Goal: Information Seeking & Learning: Learn about a topic

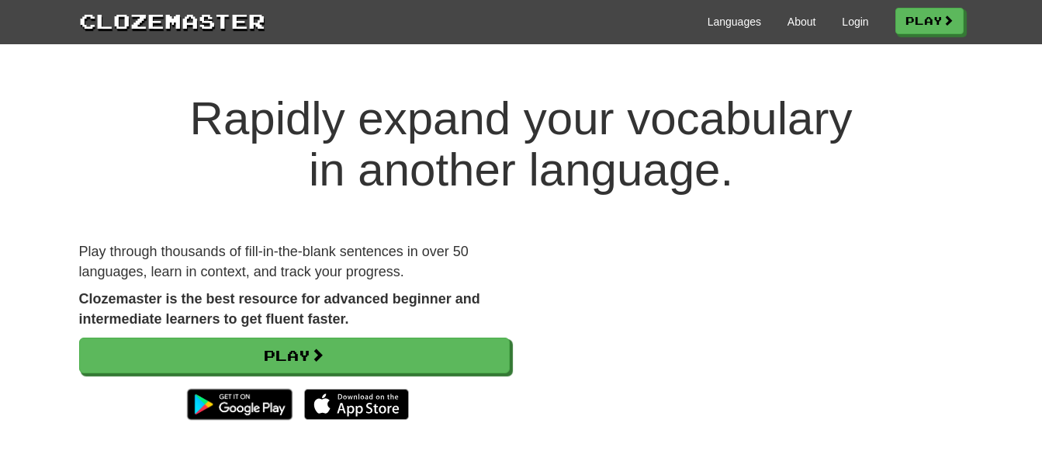
scroll to position [78, 0]
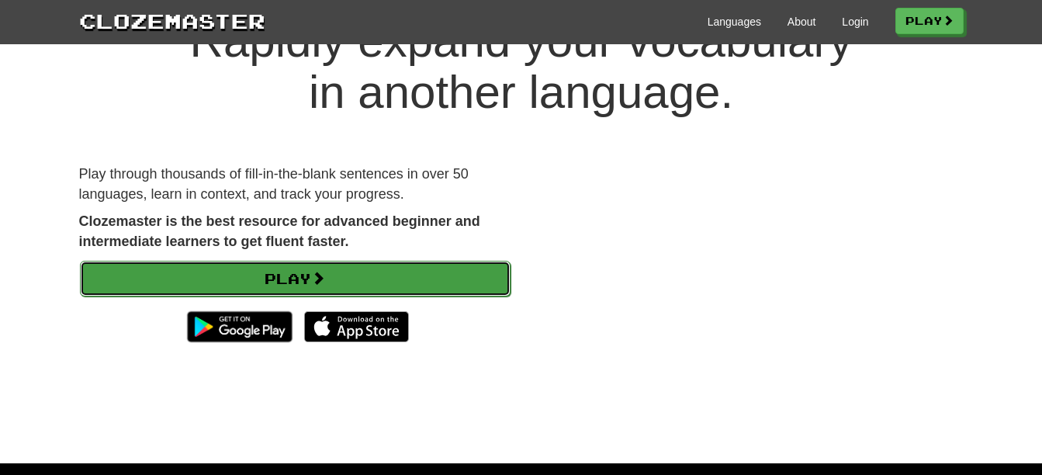
click at [316, 270] on link "Play" at bounding box center [295, 279] width 431 height 36
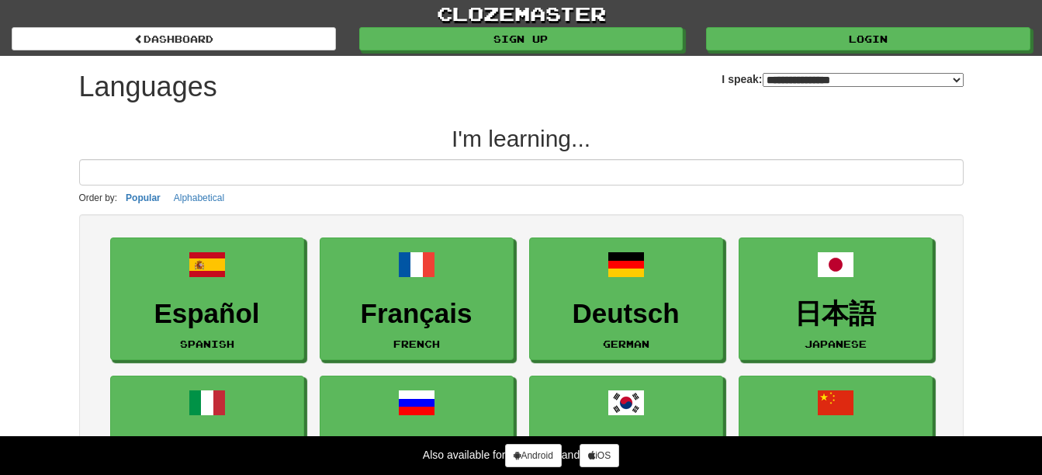
click at [785, 78] on select "**********" at bounding box center [862, 80] width 201 height 14
select select "*********"
click at [776, 76] on select "**********" at bounding box center [862, 80] width 201 height 14
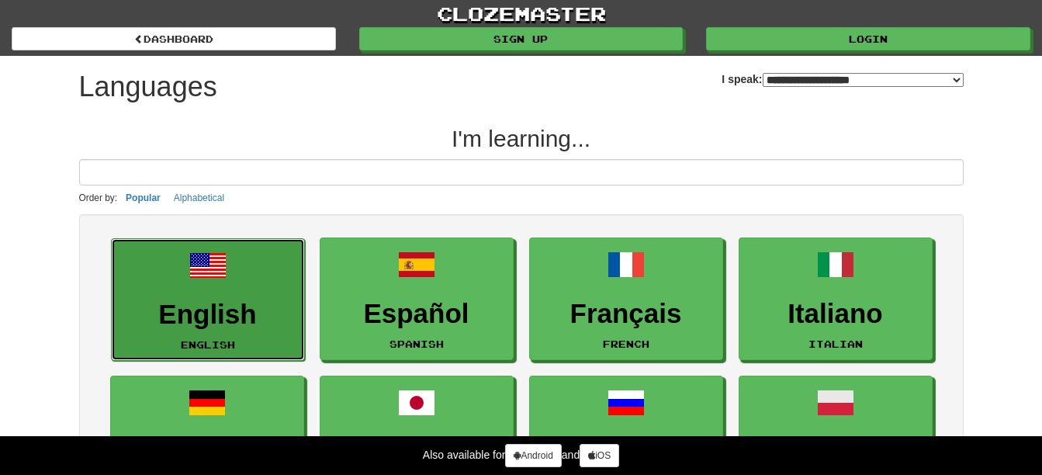
click at [223, 293] on link "English English" at bounding box center [208, 299] width 194 height 123
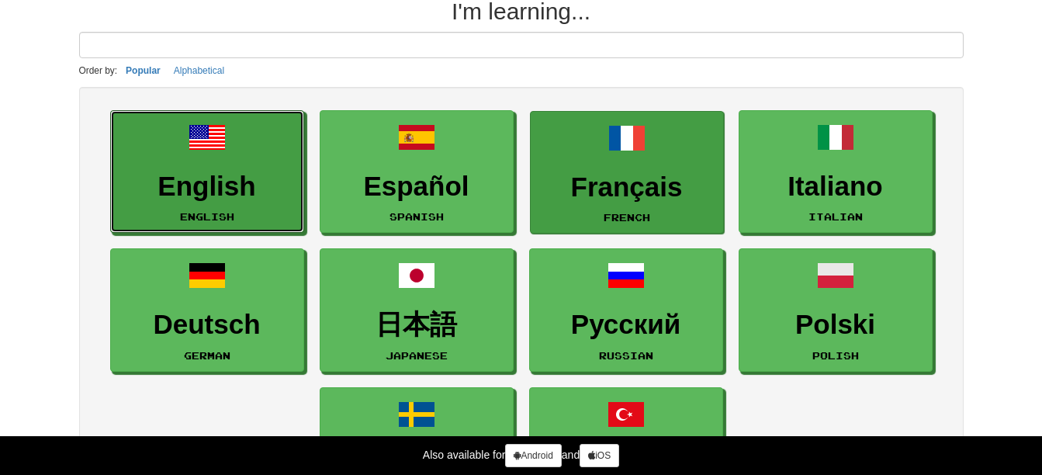
scroll to position [155, 0]
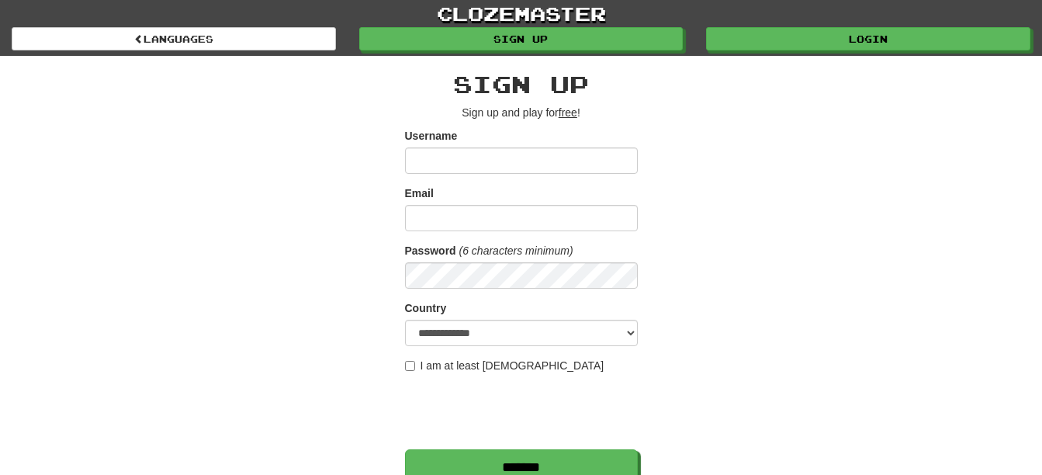
click at [440, 161] on input "Username" at bounding box center [521, 160] width 233 height 26
type input "**********"
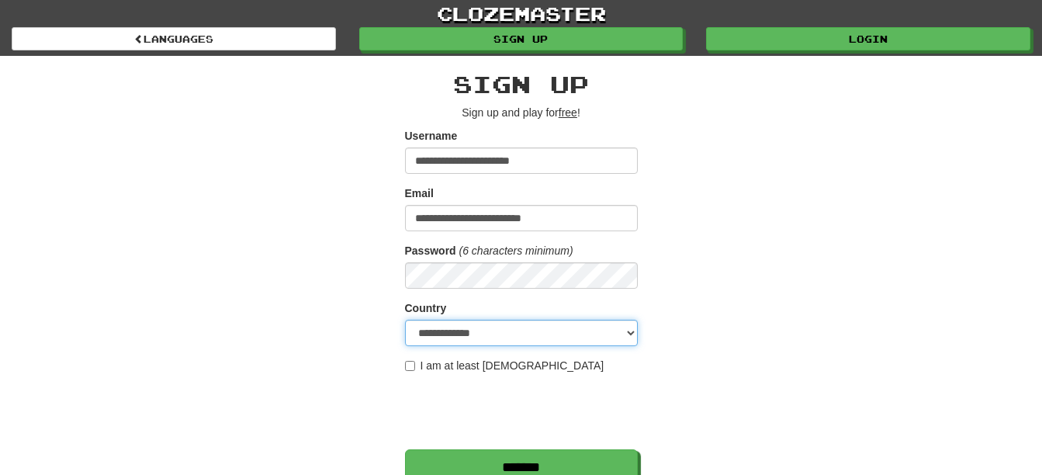
select select "**"
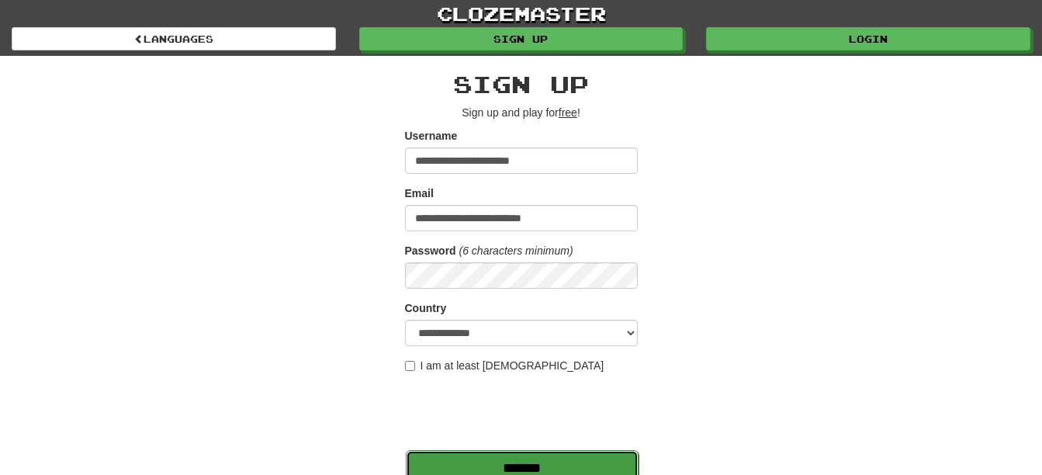
click at [562, 462] on input "*******" at bounding box center [522, 468] width 233 height 36
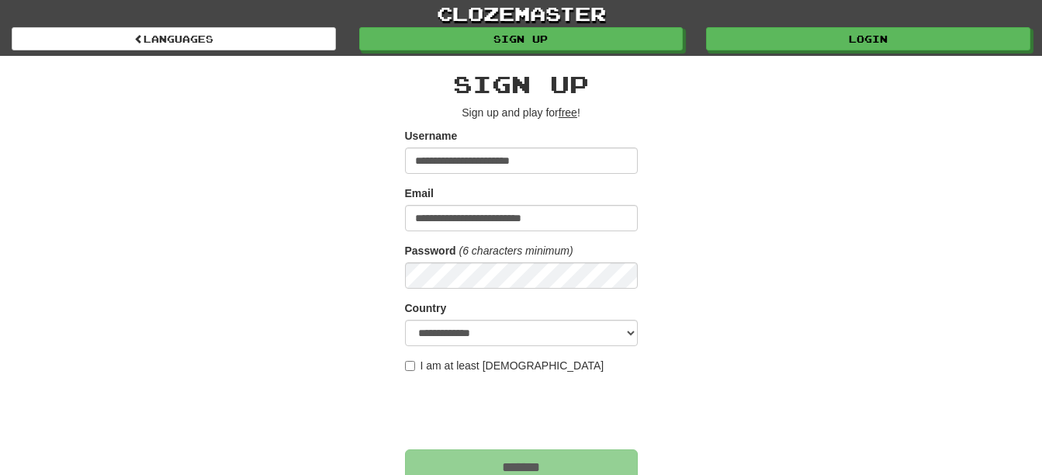
scroll to position [50, 0]
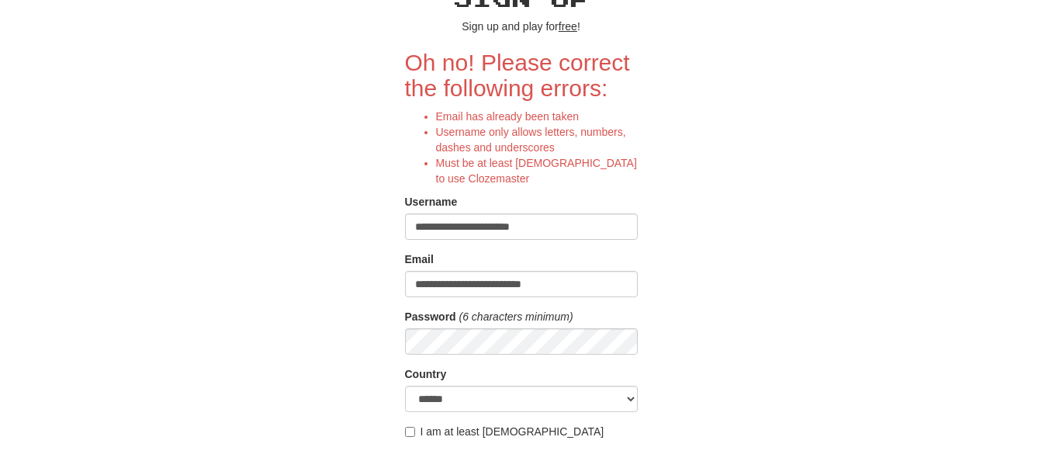
scroll to position [233, 0]
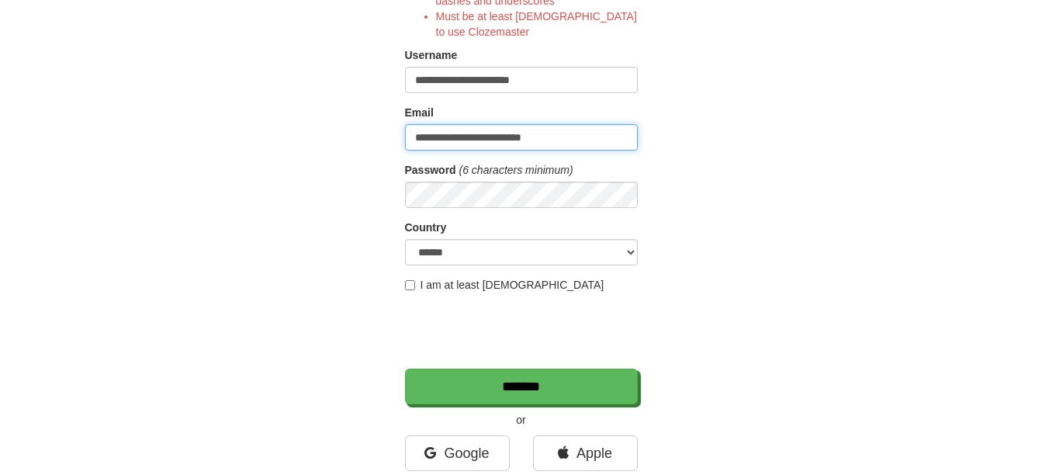
click at [555, 146] on input "**********" at bounding box center [521, 137] width 233 height 26
click at [569, 130] on input "**********" at bounding box center [521, 137] width 233 height 26
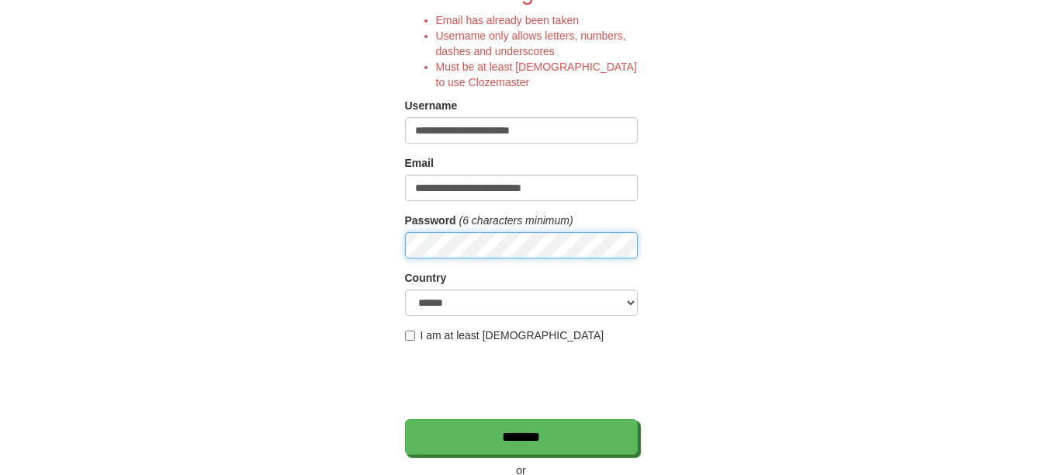
scroll to position [155, 0]
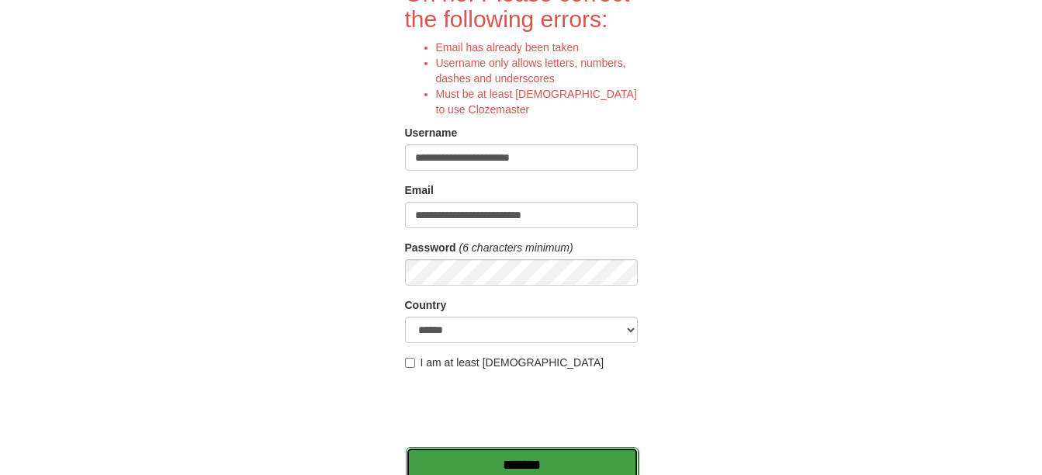
click at [536, 459] on input "*******" at bounding box center [522, 465] width 233 height 36
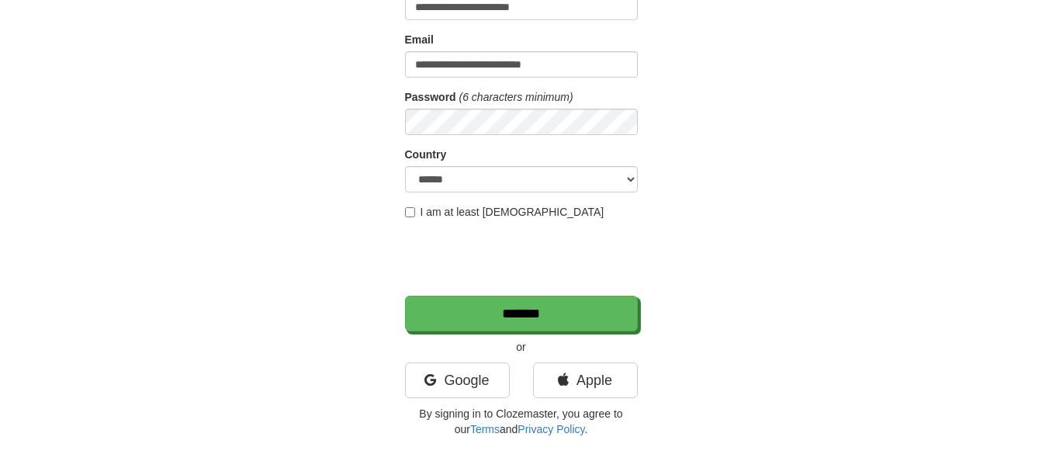
scroll to position [310, 0]
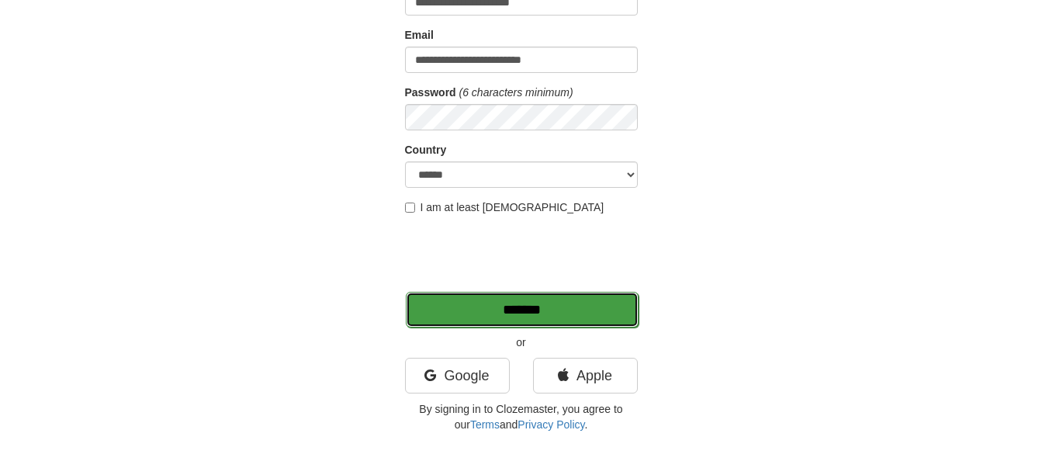
click at [537, 316] on input "*******" at bounding box center [522, 310] width 233 height 36
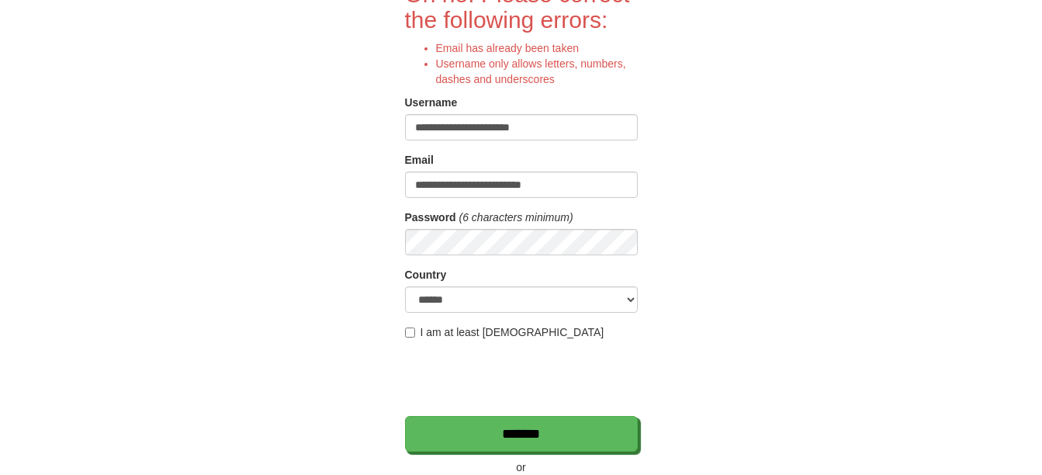
scroll to position [155, 0]
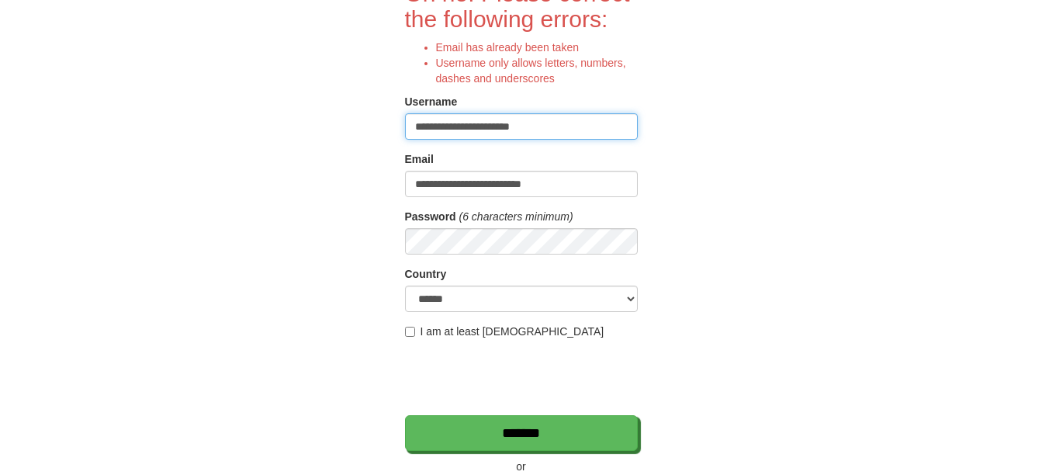
drag, startPoint x: 595, startPoint y: 120, endPoint x: 389, endPoint y: 132, distance: 206.7
click at [389, 132] on div "**********" at bounding box center [521, 232] width 908 height 663
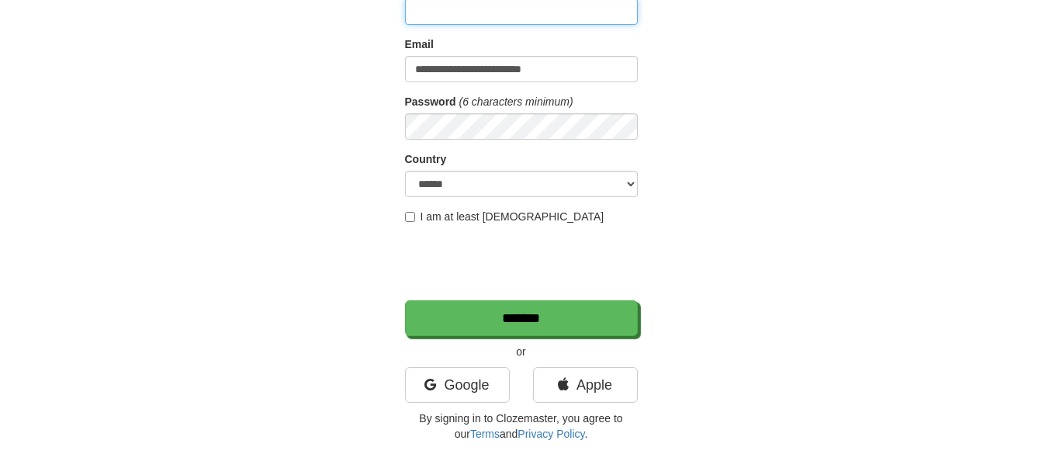
scroll to position [465, 0]
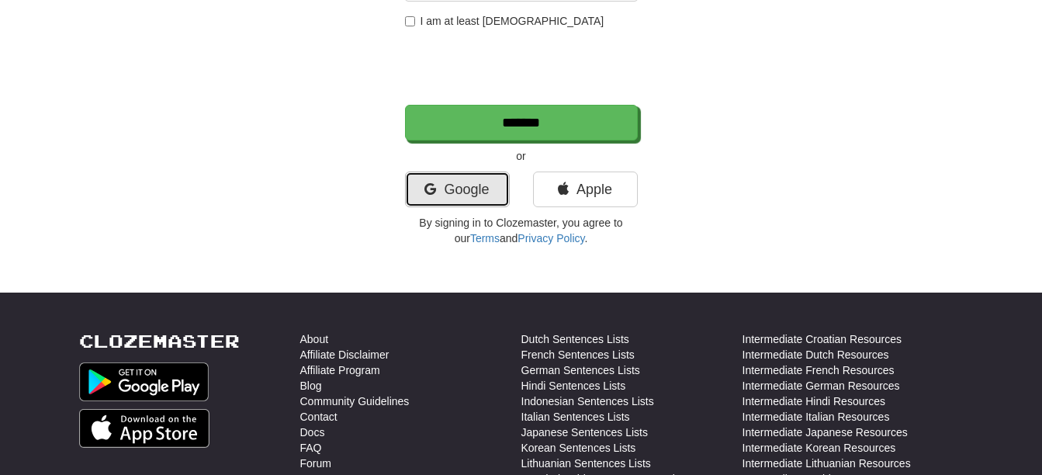
click at [469, 185] on link "Google" at bounding box center [457, 189] width 105 height 36
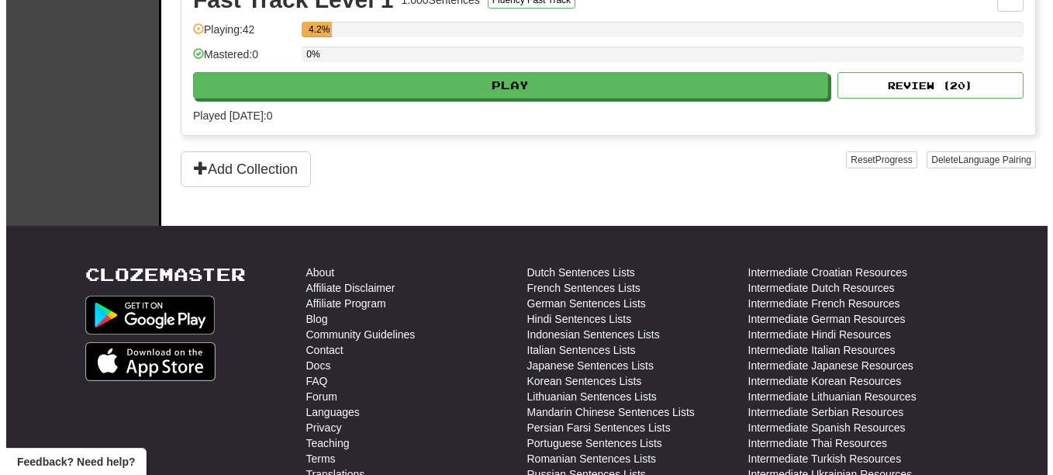
scroll to position [388, 0]
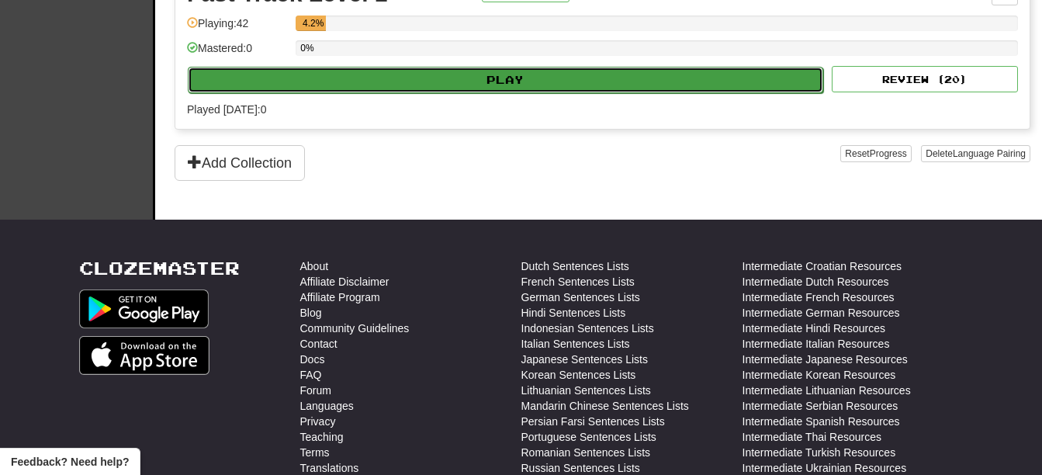
click at [545, 88] on button "Play" at bounding box center [505, 80] width 635 height 26
select select "**"
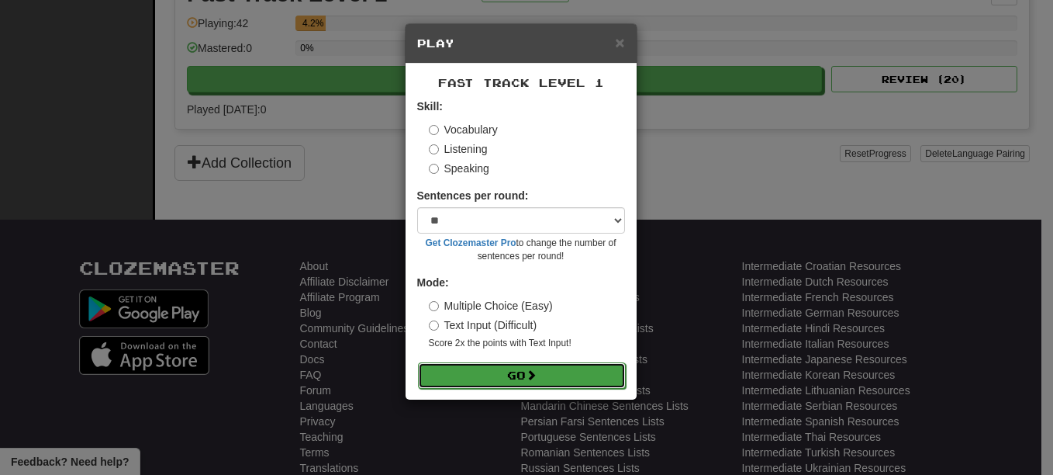
click at [548, 374] on button "Go" at bounding box center [522, 375] width 208 height 26
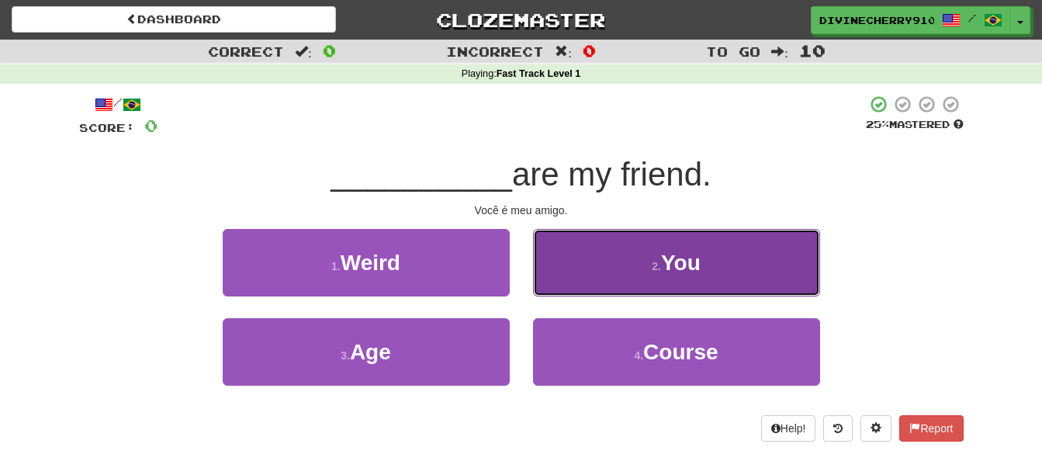
click at [636, 265] on button "2 . You" at bounding box center [676, 262] width 287 height 67
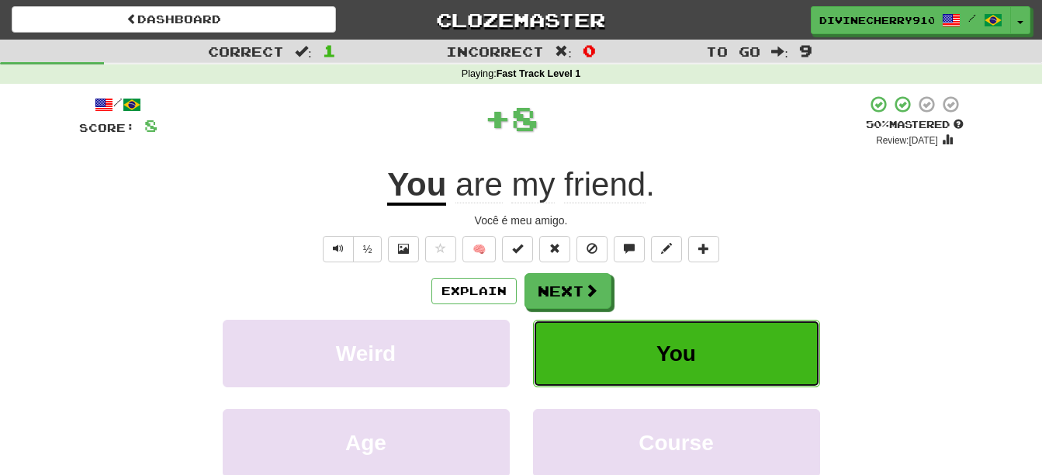
click at [630, 358] on button "You" at bounding box center [676, 353] width 287 height 67
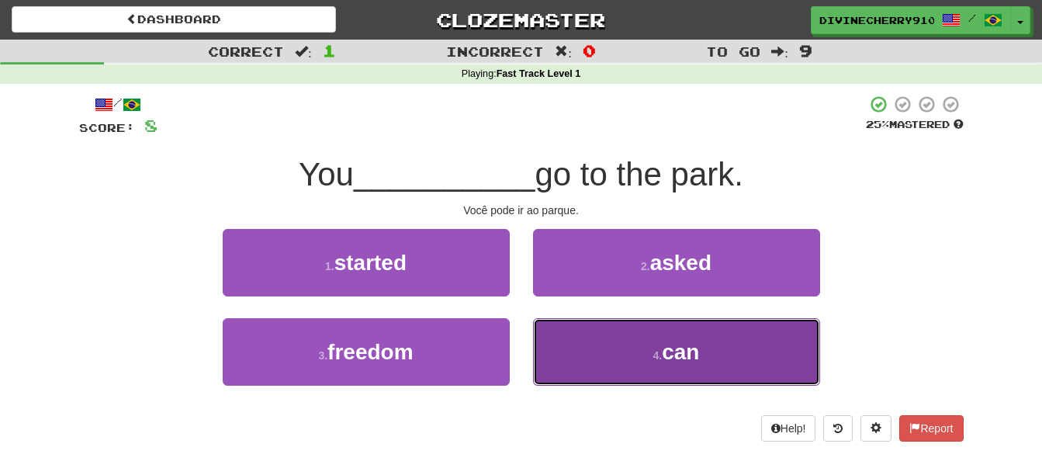
click at [631, 358] on button "4 . can" at bounding box center [676, 351] width 287 height 67
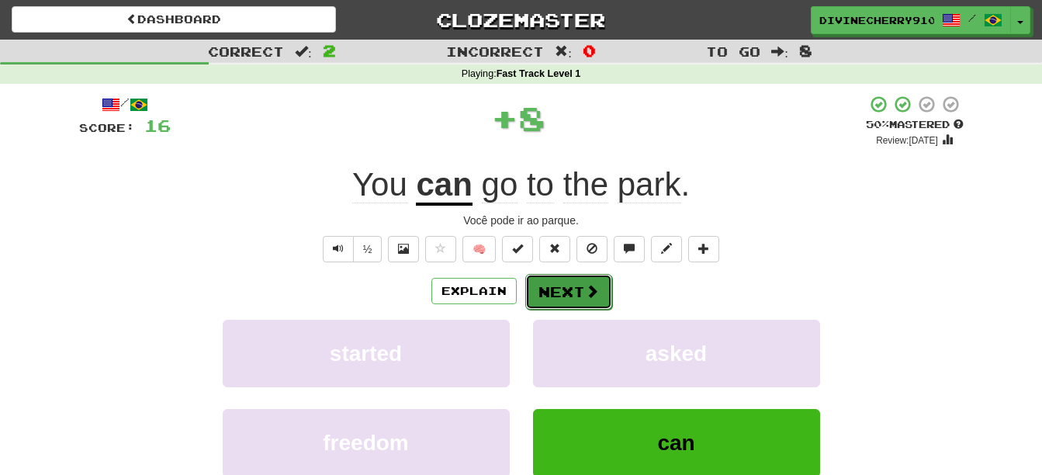
click at [572, 292] on button "Next" at bounding box center [568, 292] width 87 height 36
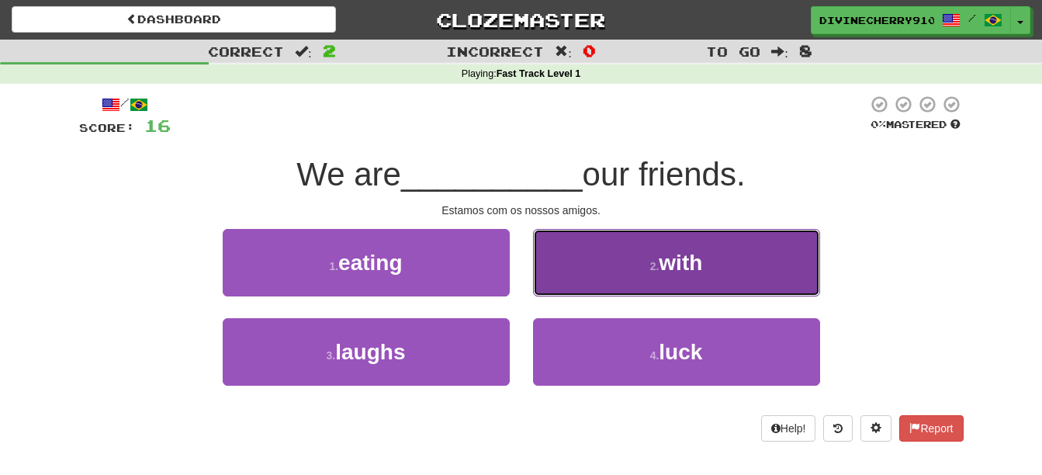
click at [603, 276] on button "2 . with" at bounding box center [676, 262] width 287 height 67
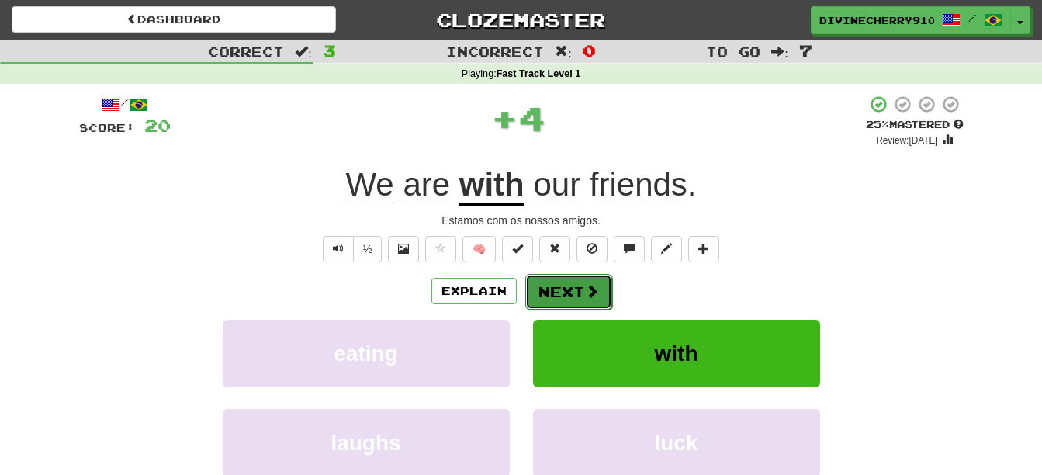
click at [598, 297] on button "Next" at bounding box center [568, 292] width 87 height 36
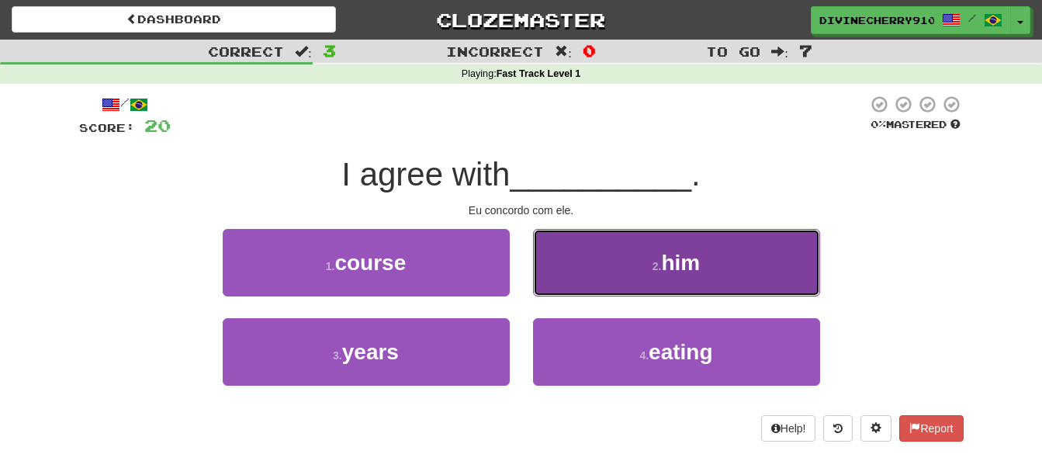
click at [598, 251] on button "2 . him" at bounding box center [676, 262] width 287 height 67
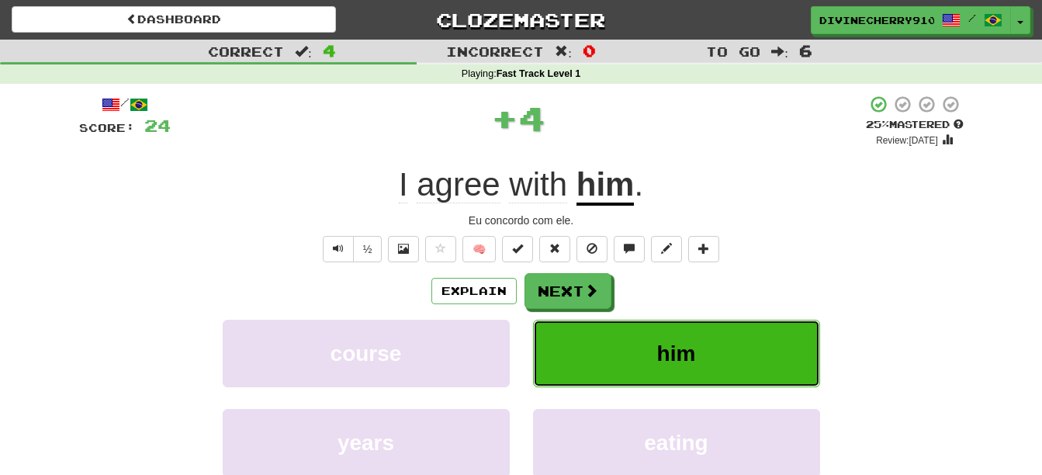
click at [693, 350] on span "him" at bounding box center [676, 353] width 39 height 24
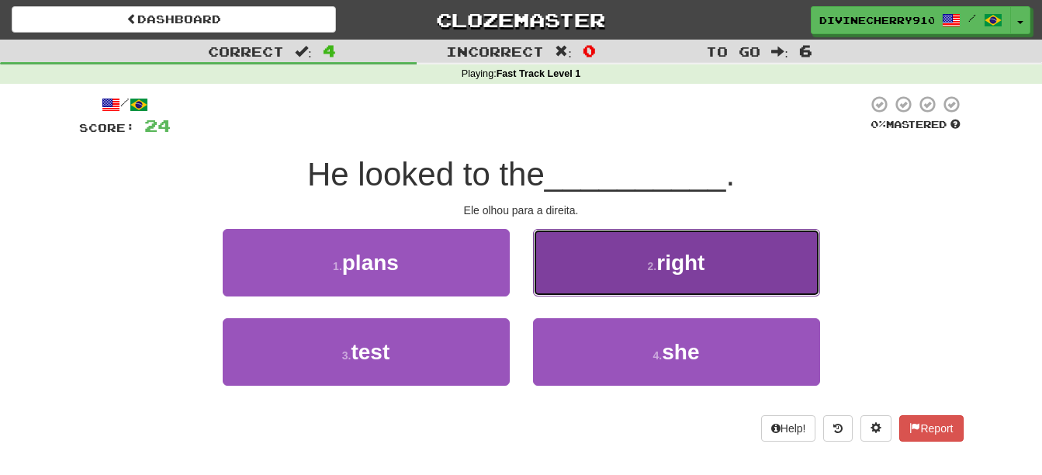
click at [659, 264] on span "right" at bounding box center [680, 263] width 48 height 24
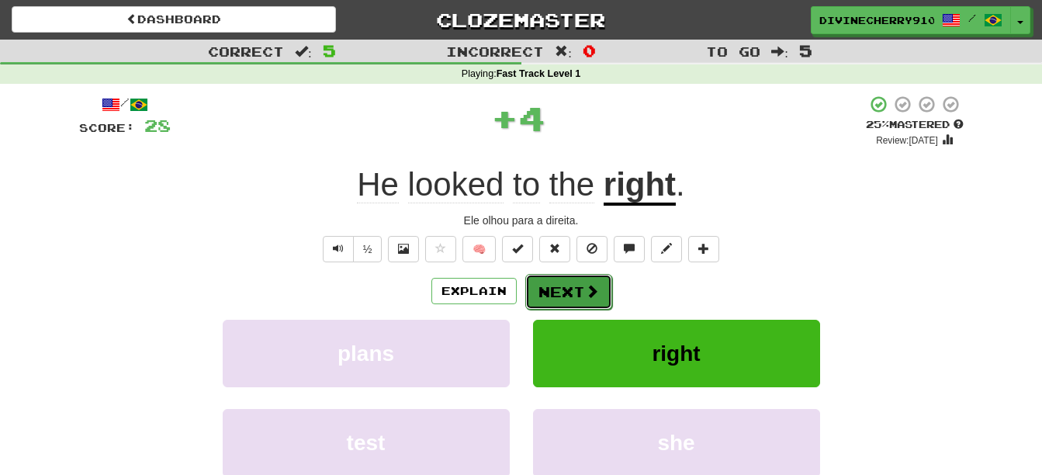
click at [587, 290] on span at bounding box center [592, 291] width 14 height 14
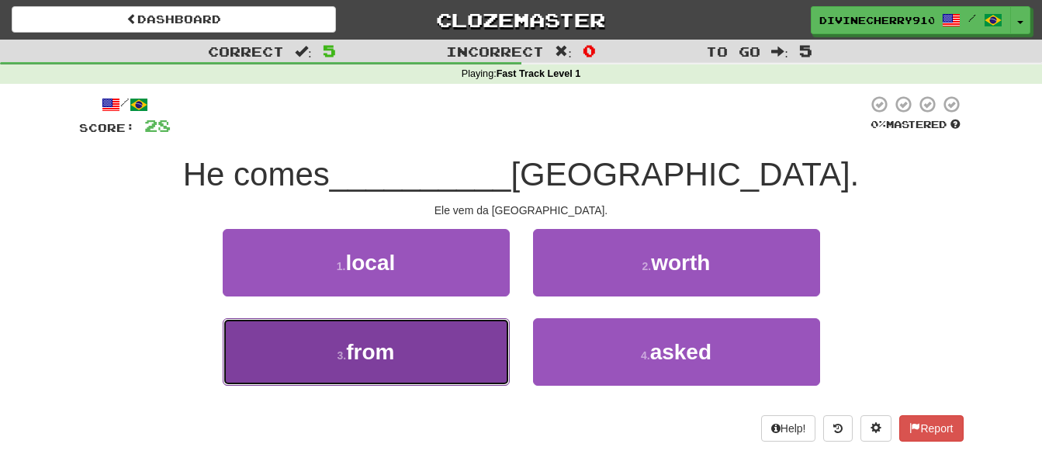
click at [410, 339] on button "3 . from" at bounding box center [366, 351] width 287 height 67
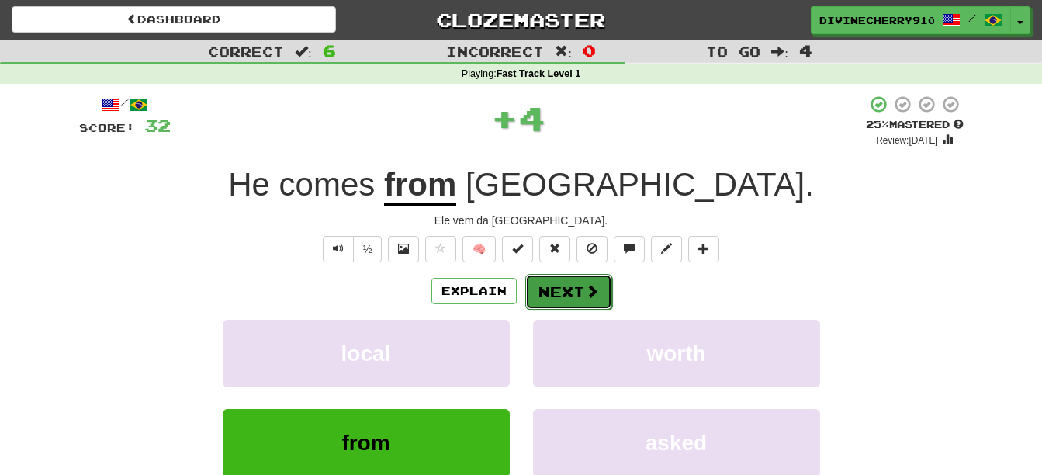
click at [598, 292] on button "Next" at bounding box center [568, 292] width 87 height 36
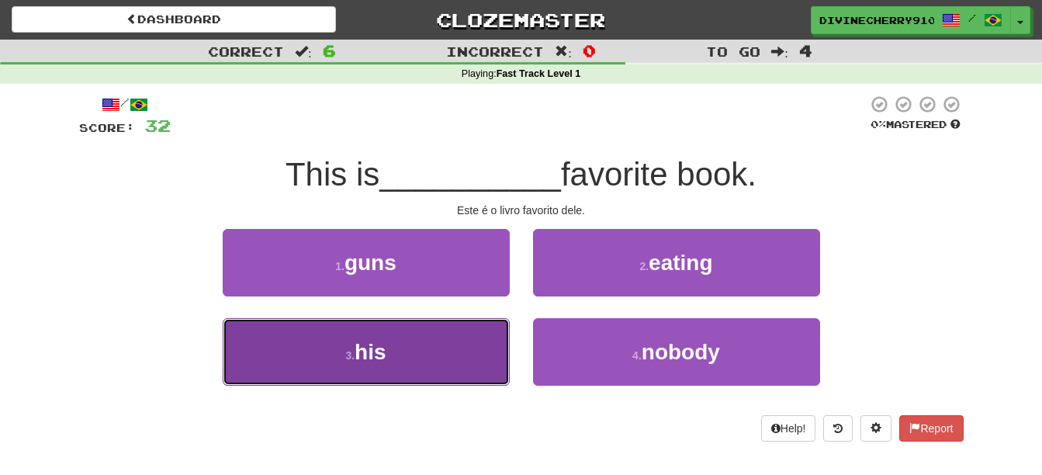
click at [421, 327] on button "3 . his" at bounding box center [366, 351] width 287 height 67
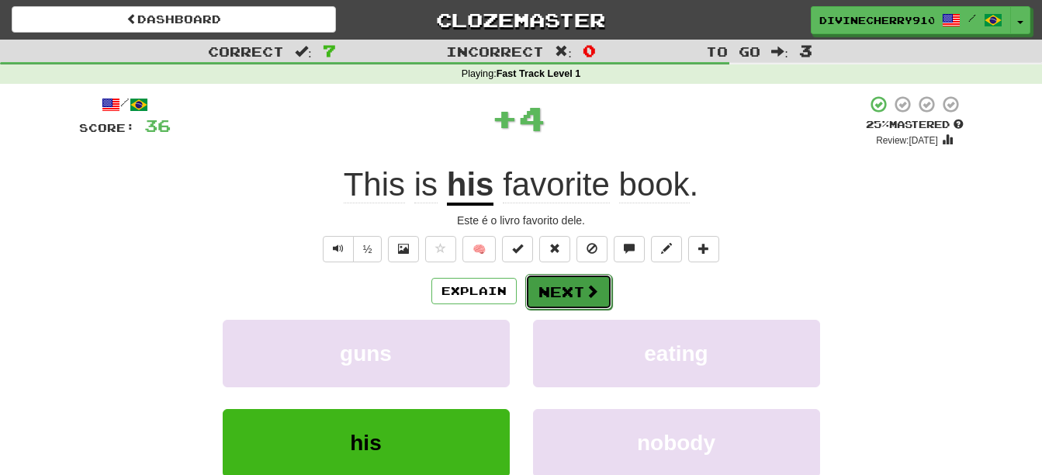
click at [590, 284] on span at bounding box center [592, 291] width 14 height 14
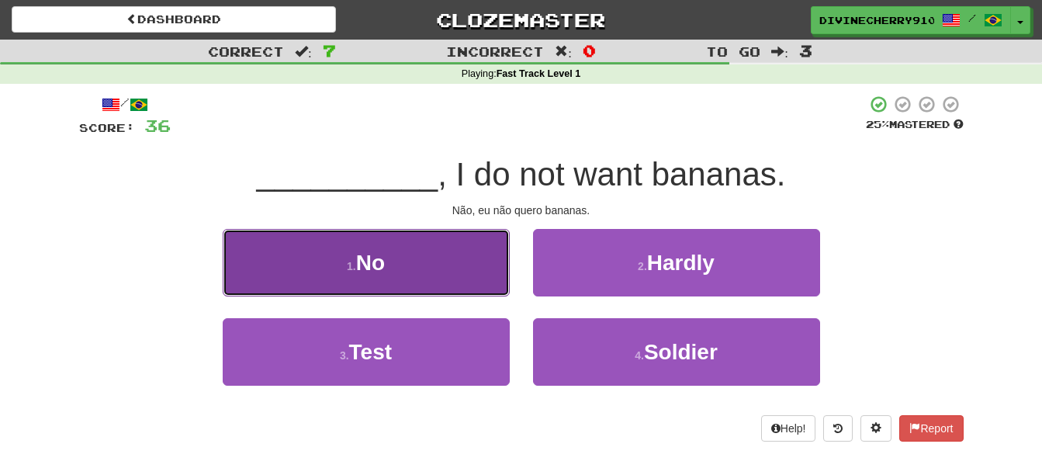
click at [453, 247] on button "1 . No" at bounding box center [366, 262] width 287 height 67
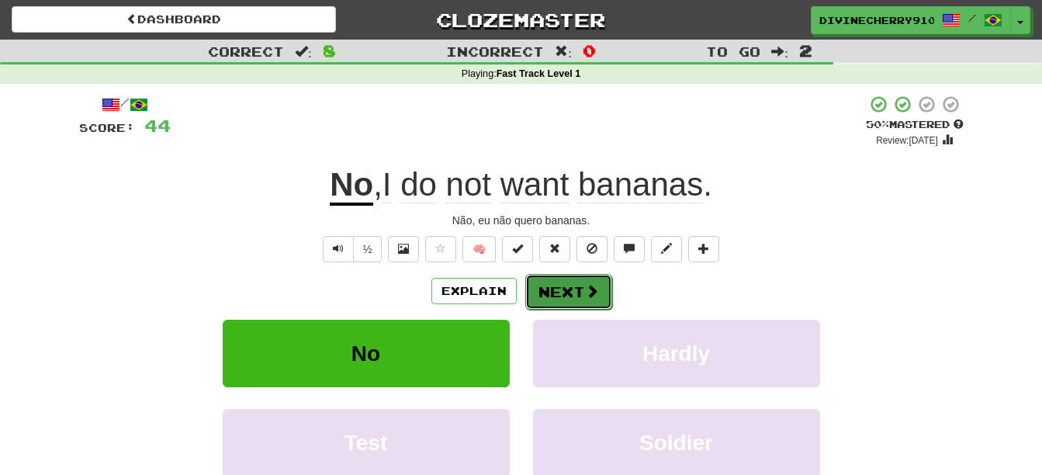
click at [593, 299] on button "Next" at bounding box center [568, 292] width 87 height 36
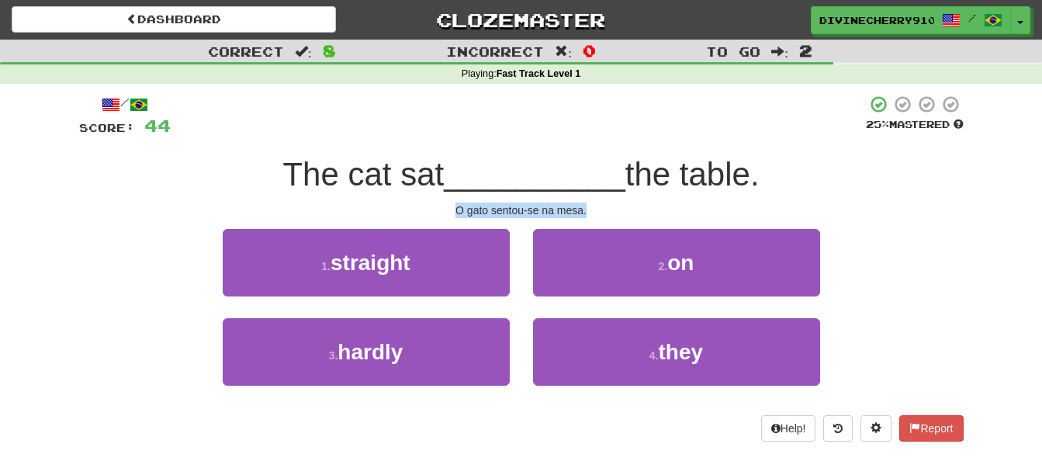
drag, startPoint x: 458, startPoint y: 209, endPoint x: 610, endPoint y: 215, distance: 152.9
click at [610, 215] on div "O gato sentou-se na mesa." at bounding box center [521, 210] width 884 height 16
copy div "O gato sentou-se na mesa."
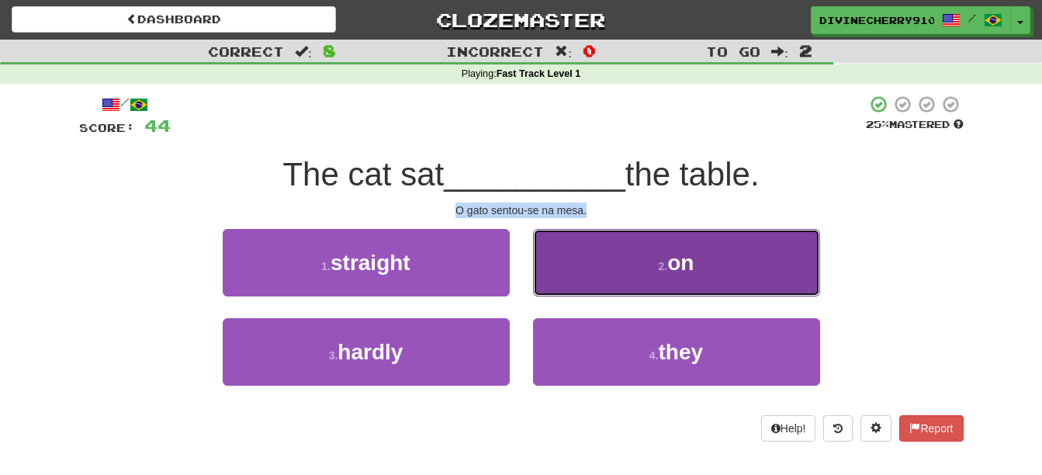
click at [607, 256] on button "2 . on" at bounding box center [676, 262] width 287 height 67
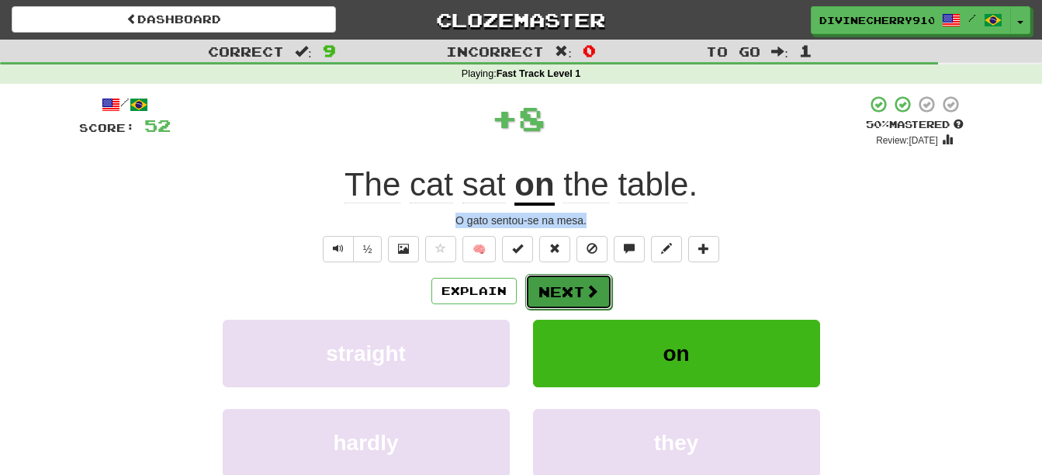
click at [593, 289] on span at bounding box center [592, 291] width 14 height 14
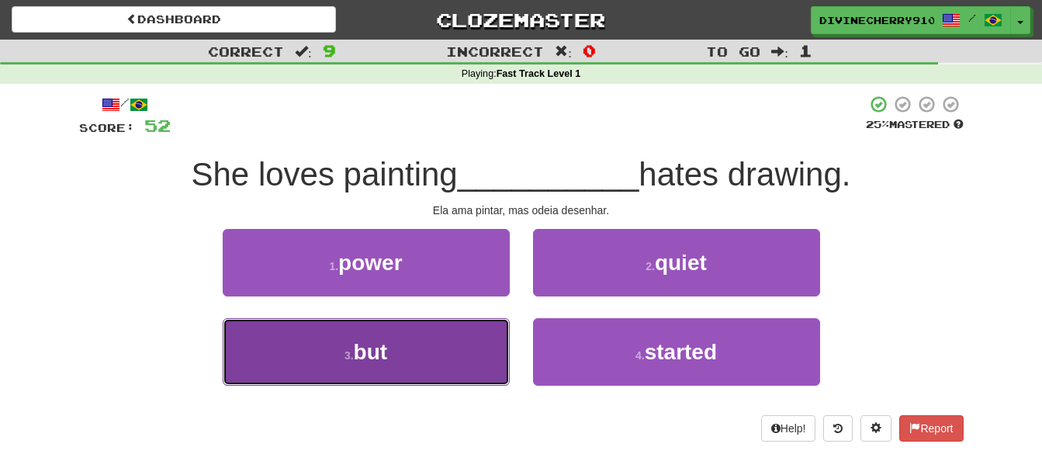
click at [363, 360] on span "but" at bounding box center [371, 352] width 34 height 24
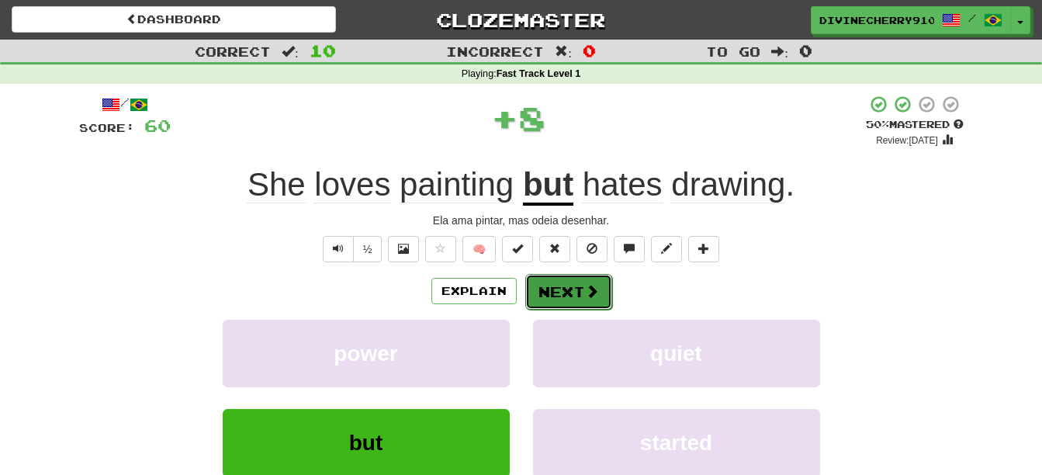
click at [568, 278] on button "Next" at bounding box center [568, 292] width 87 height 36
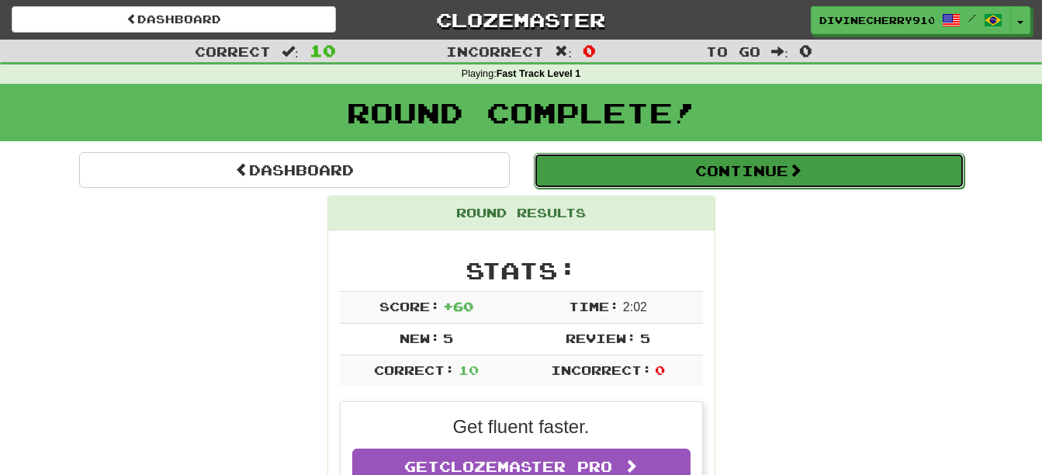
click at [788, 181] on button "Continue" at bounding box center [749, 171] width 431 height 36
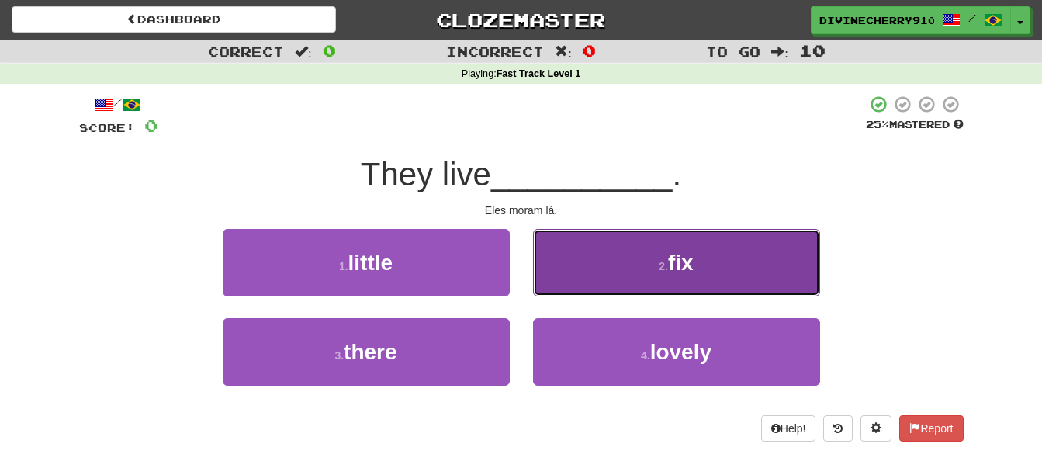
click at [679, 258] on span "fix" at bounding box center [681, 263] width 26 height 24
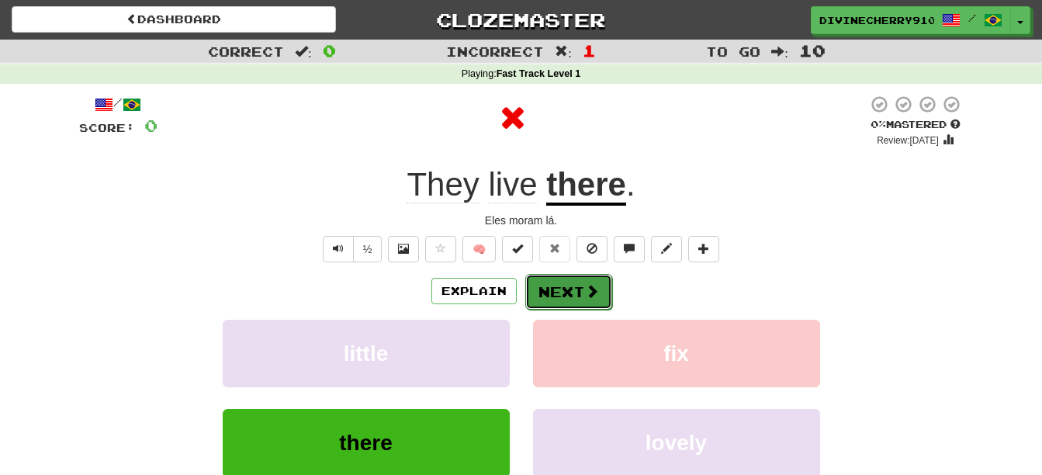
click at [564, 289] on button "Next" at bounding box center [568, 292] width 87 height 36
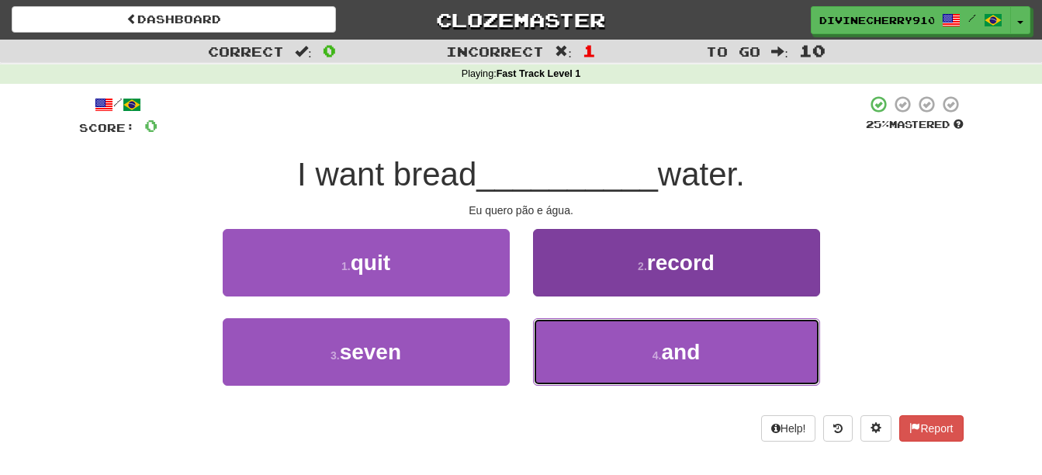
click at [636, 333] on button "4 . and" at bounding box center [676, 351] width 287 height 67
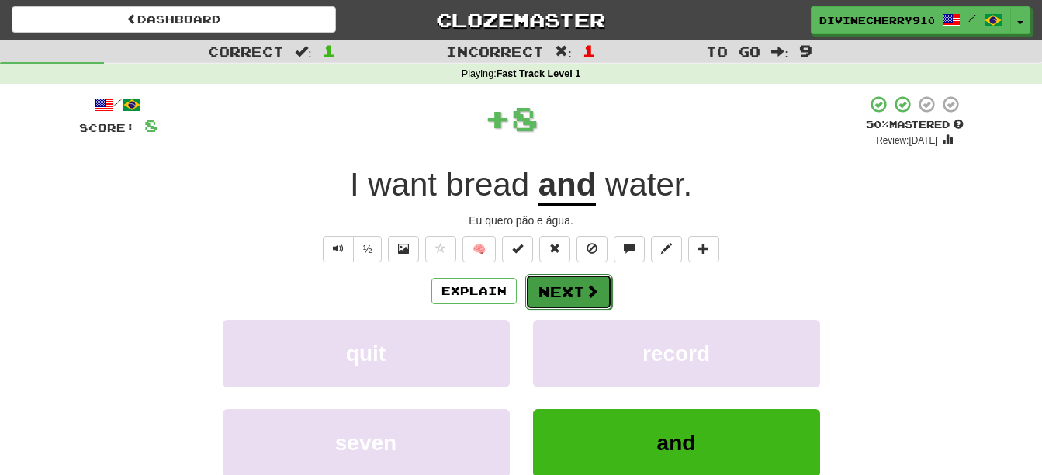
click at [586, 290] on span at bounding box center [592, 291] width 14 height 14
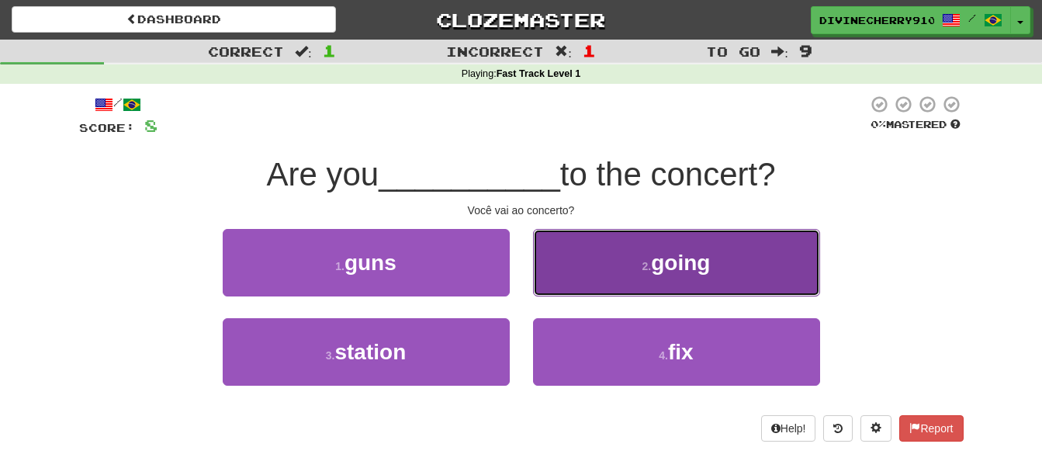
click at [603, 288] on button "2 . going" at bounding box center [676, 262] width 287 height 67
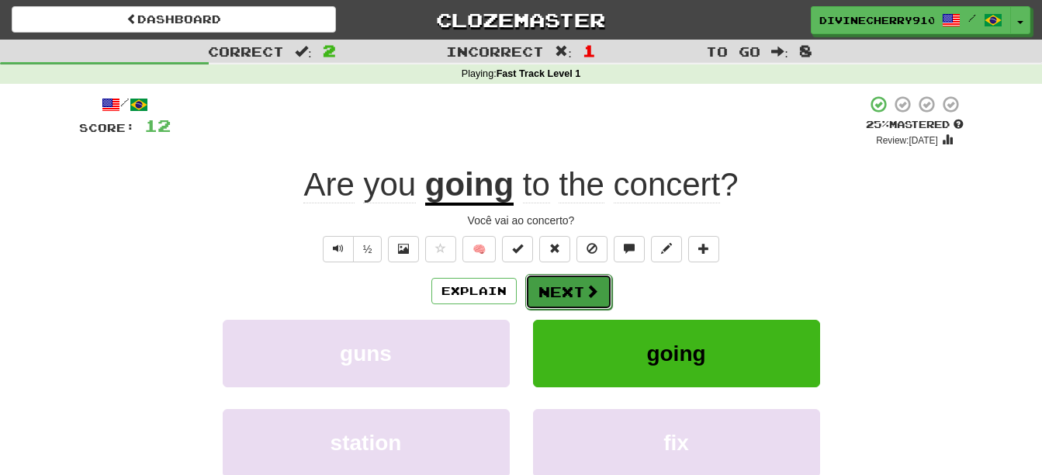
click at [595, 289] on span at bounding box center [592, 291] width 14 height 14
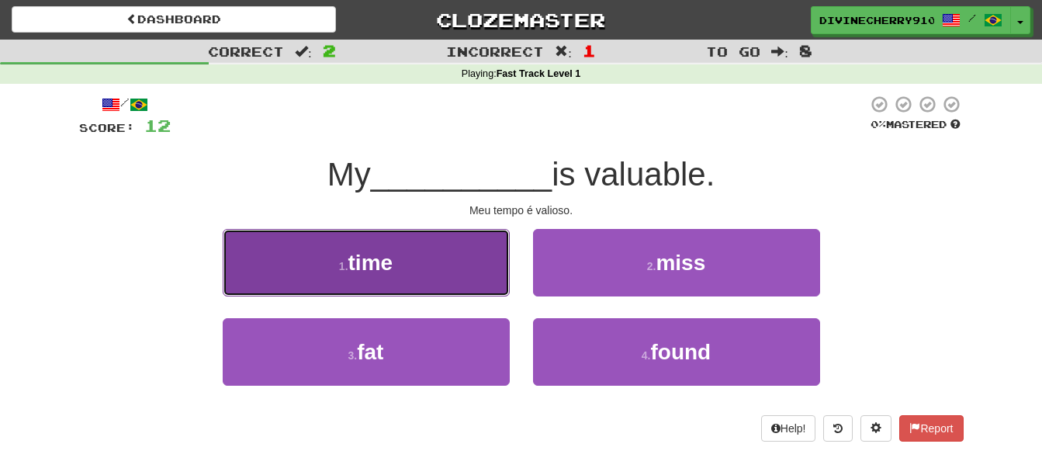
click at [454, 274] on button "1 . time" at bounding box center [366, 262] width 287 height 67
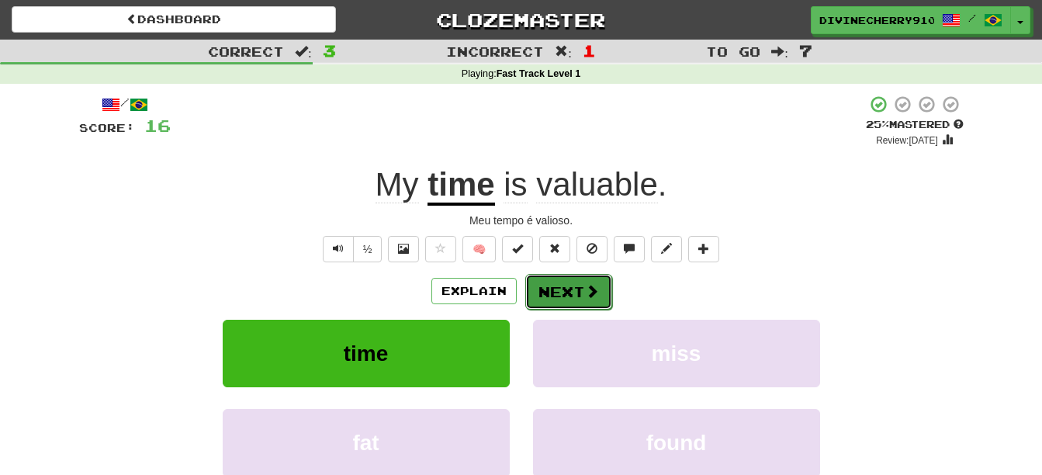
click at [549, 292] on button "Next" at bounding box center [568, 292] width 87 height 36
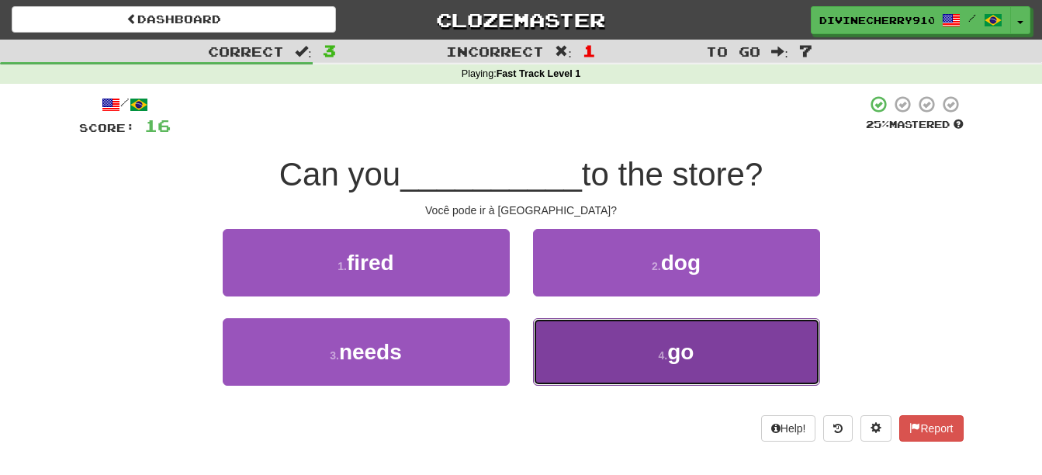
click at [594, 341] on button "4 . go" at bounding box center [676, 351] width 287 height 67
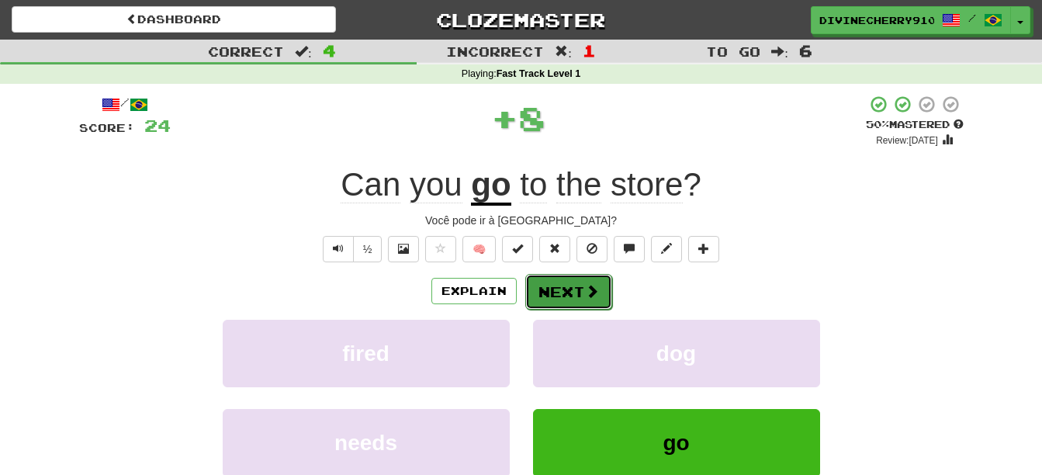
click at [568, 292] on button "Next" at bounding box center [568, 292] width 87 height 36
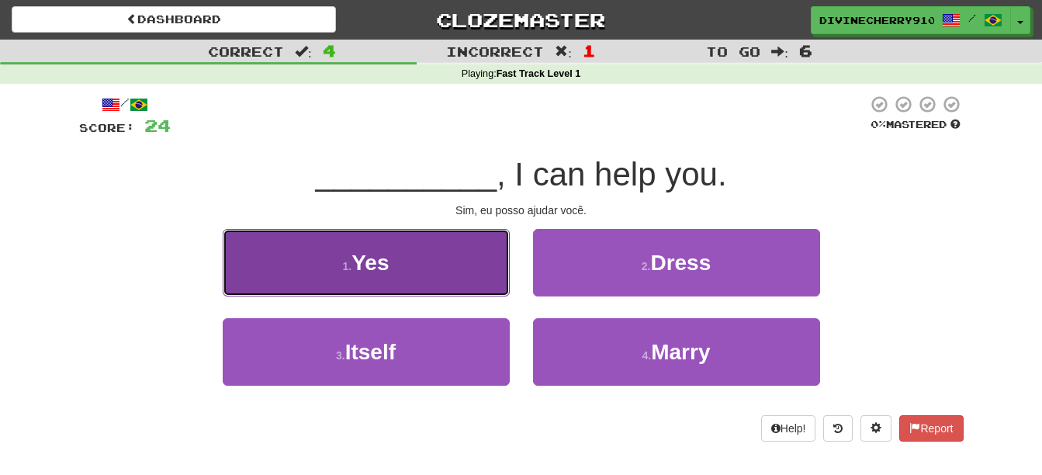
click at [438, 275] on button "1 . Yes" at bounding box center [366, 262] width 287 height 67
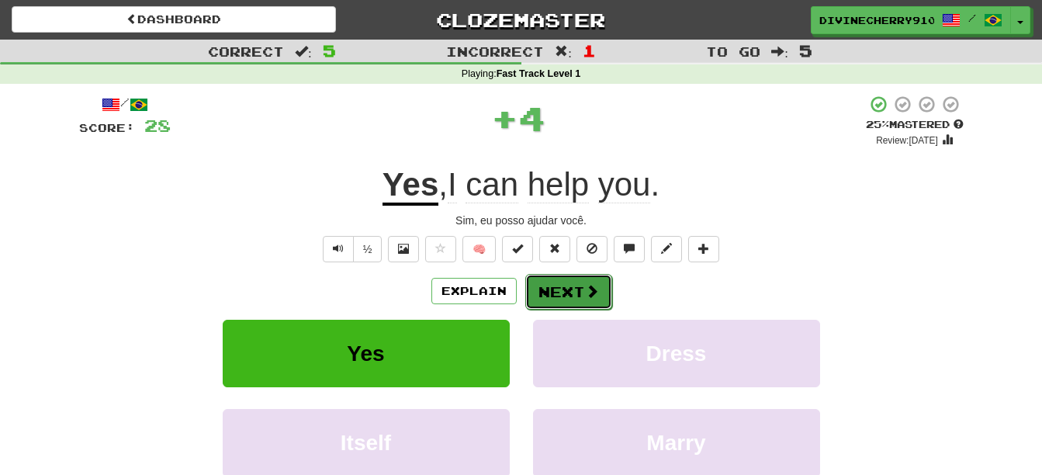
click at [577, 295] on button "Next" at bounding box center [568, 292] width 87 height 36
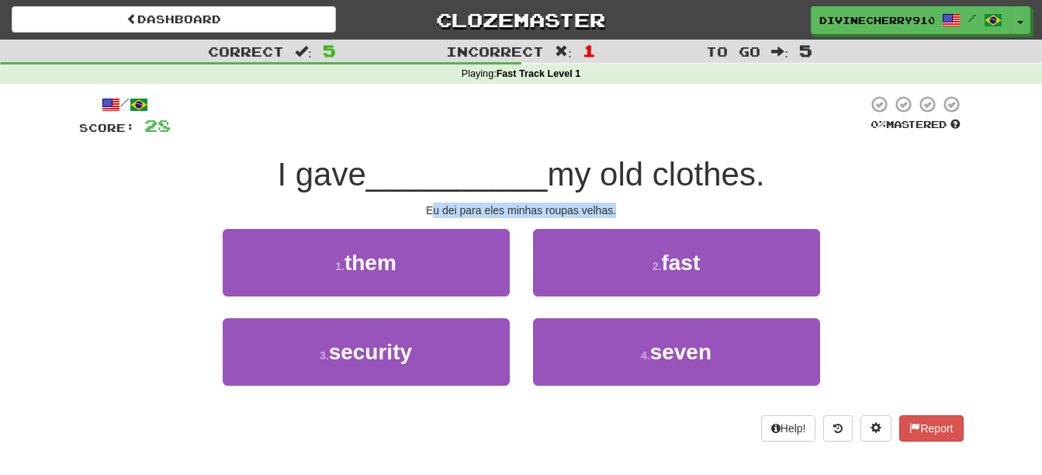
drag, startPoint x: 430, startPoint y: 207, endPoint x: 624, endPoint y: 212, distance: 194.0
click at [624, 212] on div "Eu dei para eles minhas roupas velhas." at bounding box center [521, 210] width 884 height 16
drag, startPoint x: 616, startPoint y: 213, endPoint x: 421, endPoint y: 208, distance: 194.8
click at [421, 208] on div "Eu dei para eles minhas roupas velhas." at bounding box center [521, 210] width 884 height 16
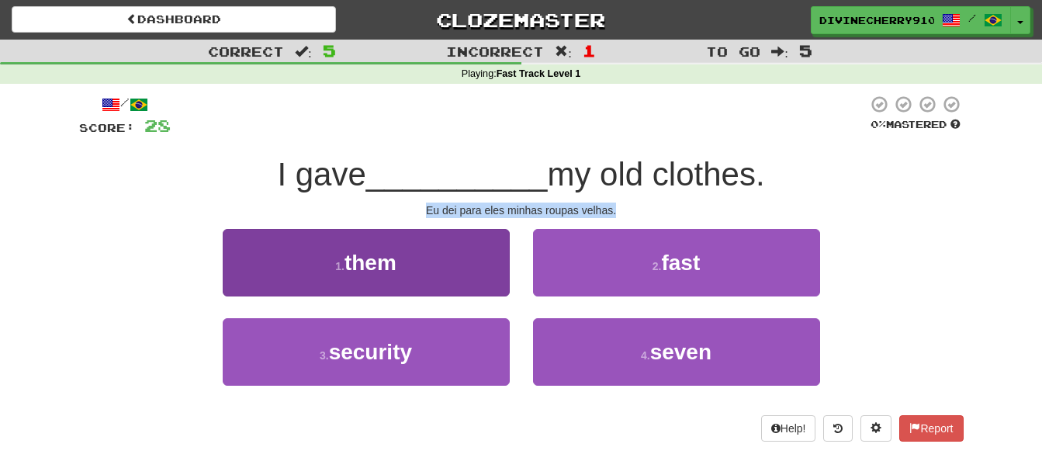
copy div "Eu dei para eles minhas roupas velhas."
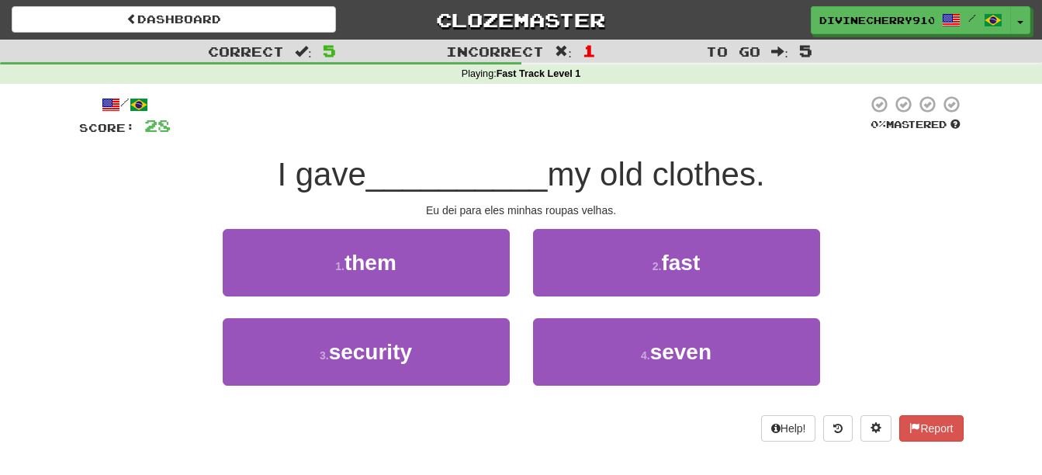
click at [441, 50] on div "Incorrect : 1" at bounding box center [522, 51] width 348 height 22
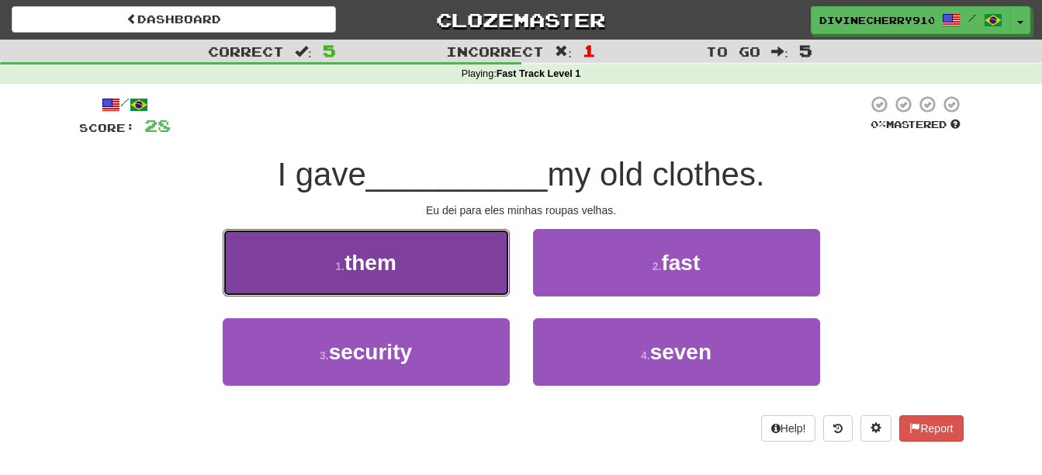
click at [412, 253] on button "1 . them" at bounding box center [366, 262] width 287 height 67
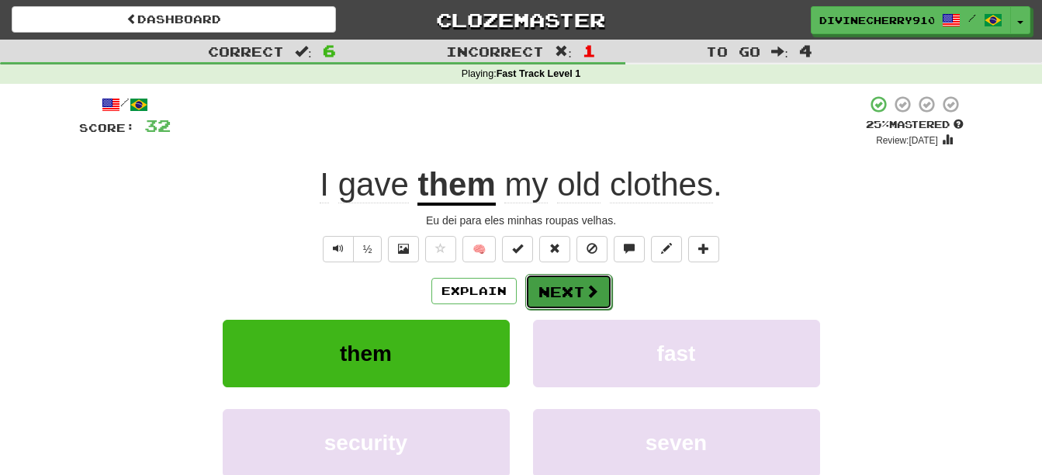
click at [578, 288] on button "Next" at bounding box center [568, 292] width 87 height 36
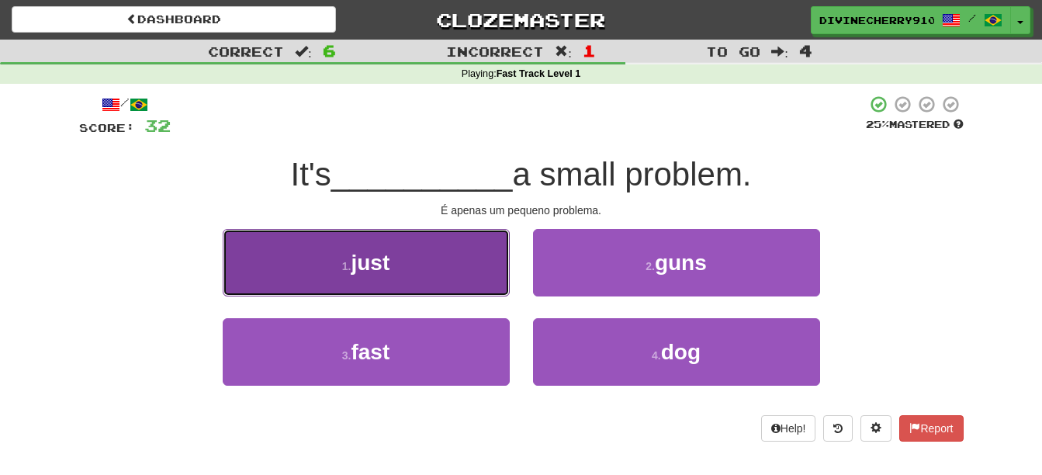
click at [472, 275] on button "1 . just" at bounding box center [366, 262] width 287 height 67
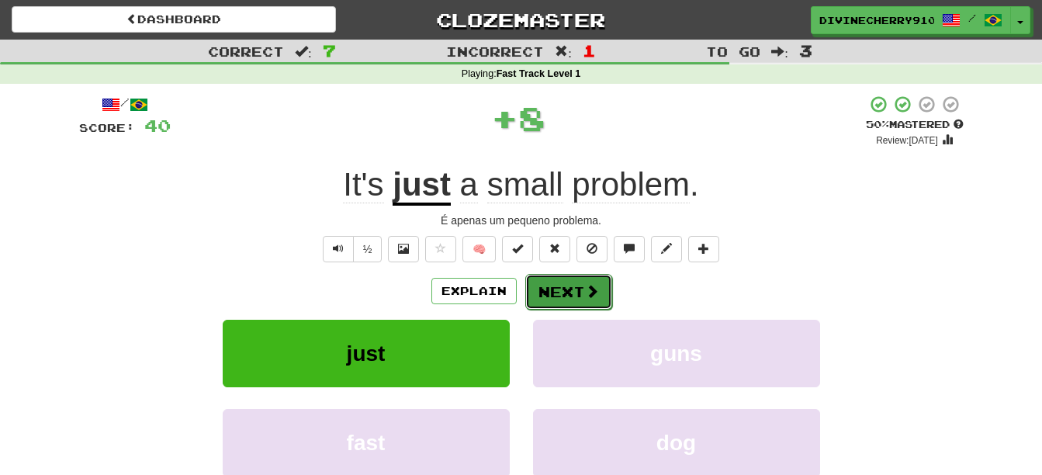
click at [559, 289] on button "Next" at bounding box center [568, 292] width 87 height 36
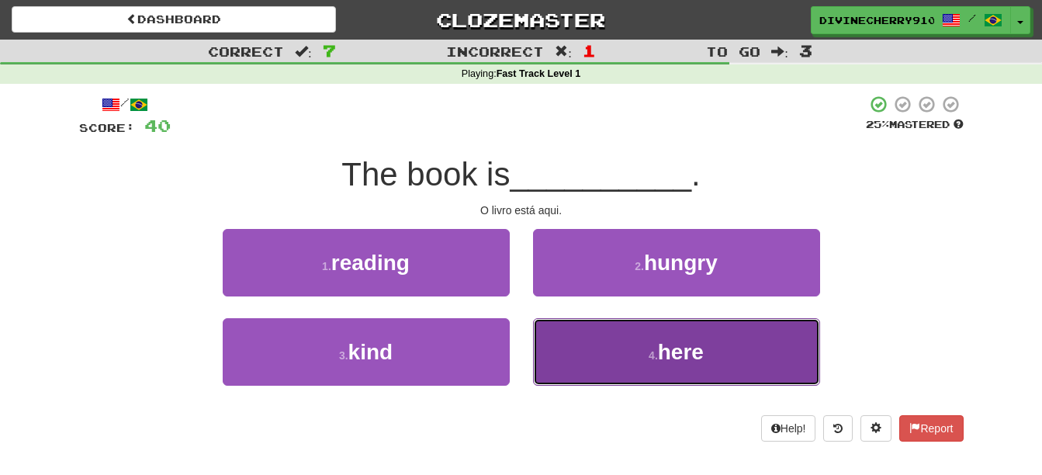
click at [626, 351] on button "4 . here" at bounding box center [676, 351] width 287 height 67
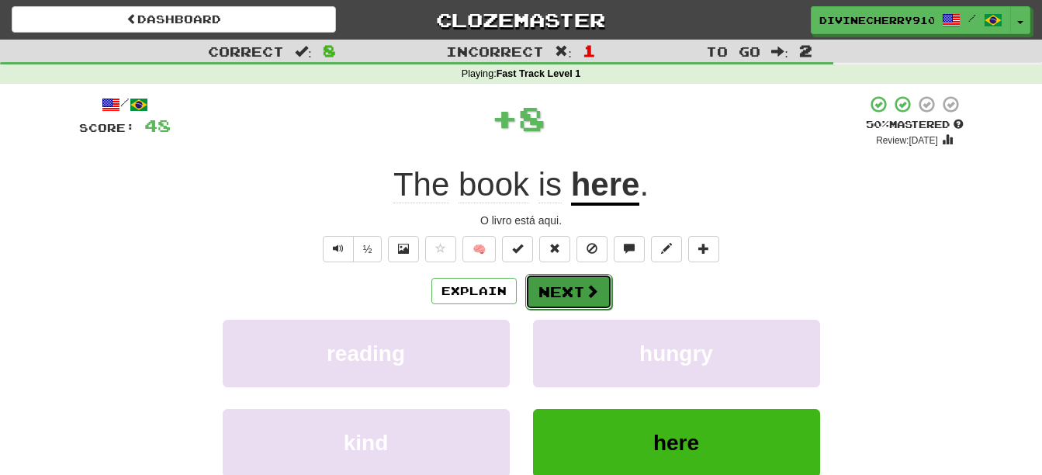
click at [590, 284] on span at bounding box center [592, 291] width 14 height 14
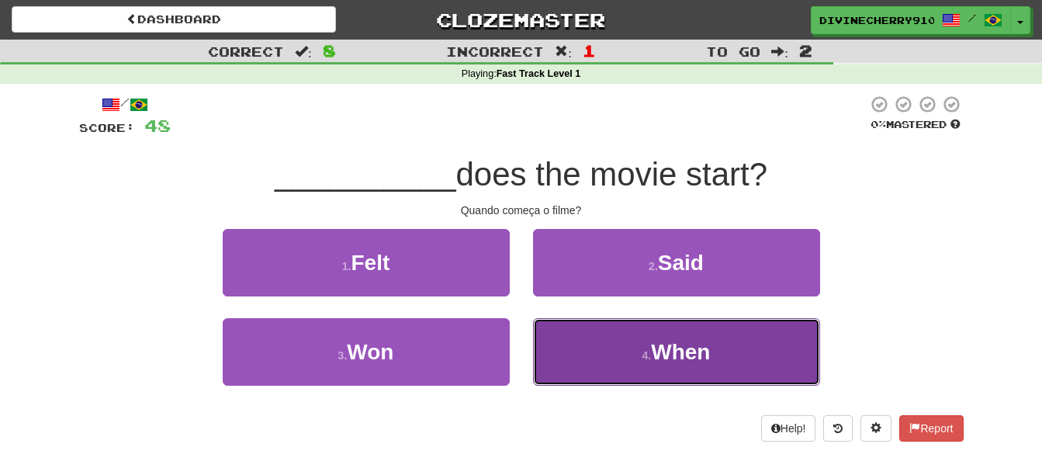
click at [664, 334] on button "4 . When" at bounding box center [676, 351] width 287 height 67
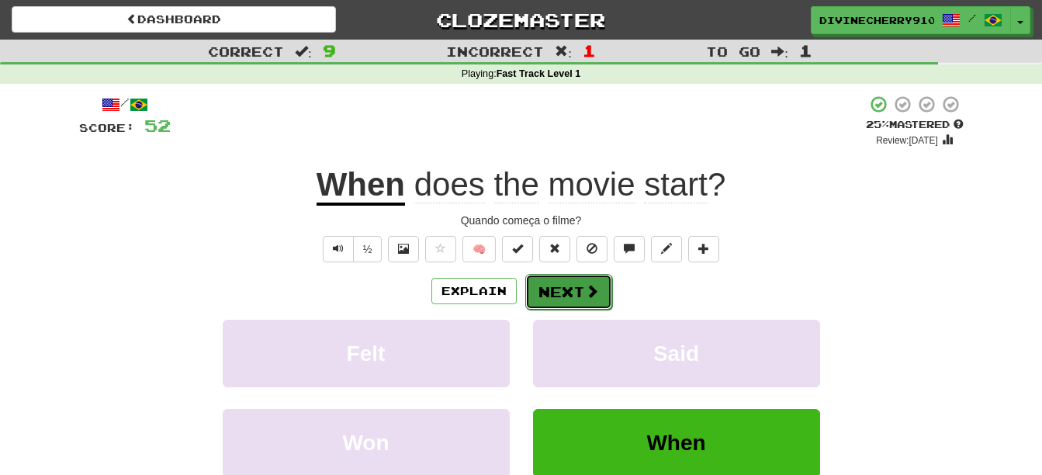
click at [558, 291] on button "Next" at bounding box center [568, 292] width 87 height 36
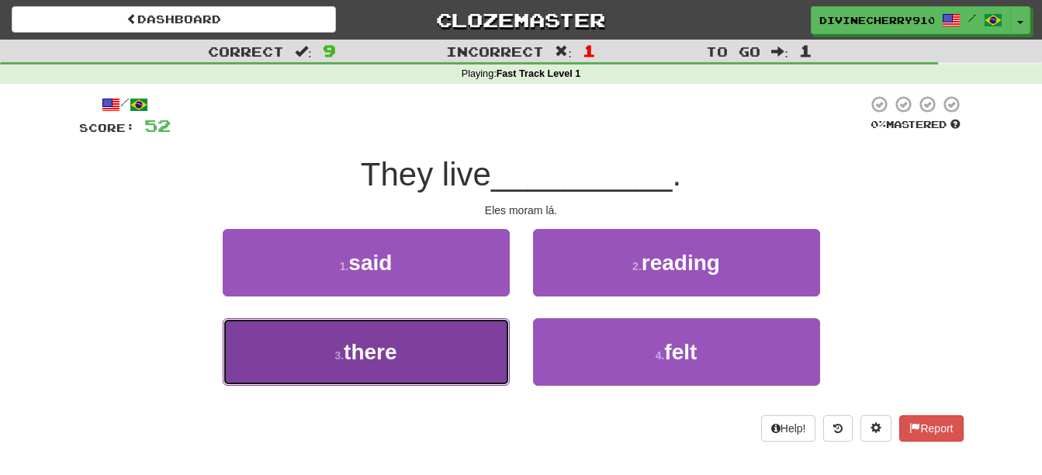
click at [435, 347] on button "3 . there" at bounding box center [366, 351] width 287 height 67
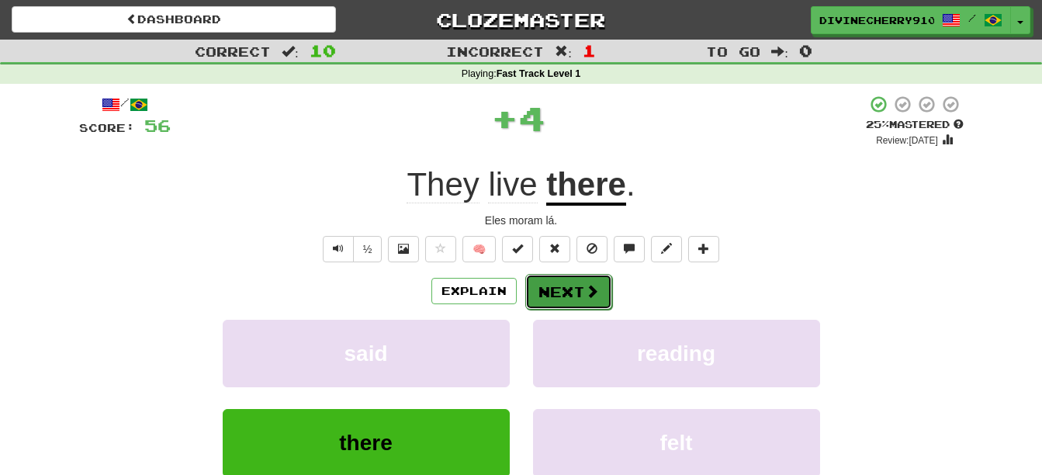
click at [571, 306] on button "Next" at bounding box center [568, 292] width 87 height 36
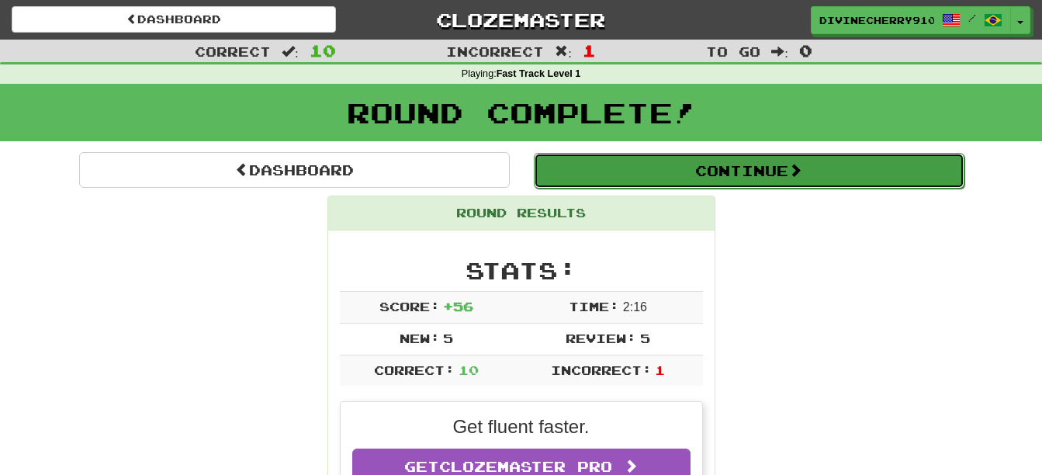
click at [648, 165] on button "Continue" at bounding box center [749, 171] width 431 height 36
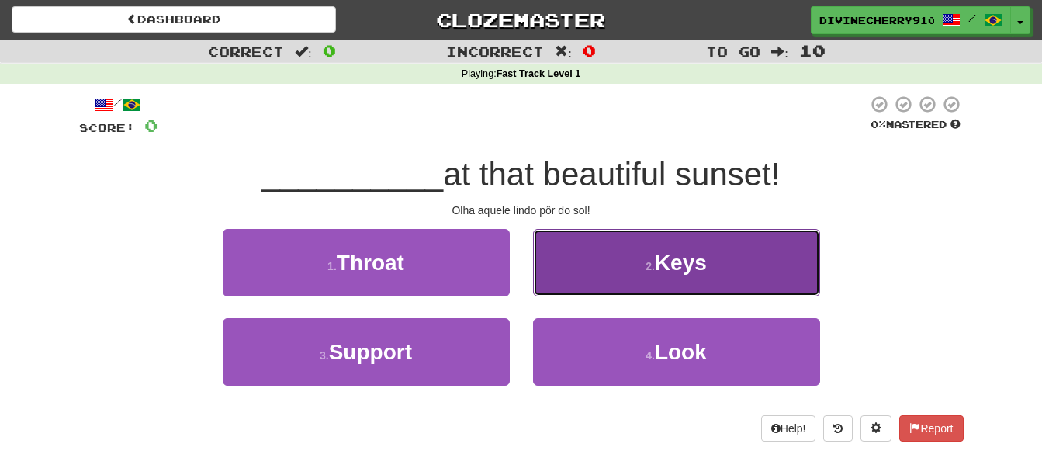
click at [650, 258] on button "2 . Keys" at bounding box center [676, 262] width 287 height 67
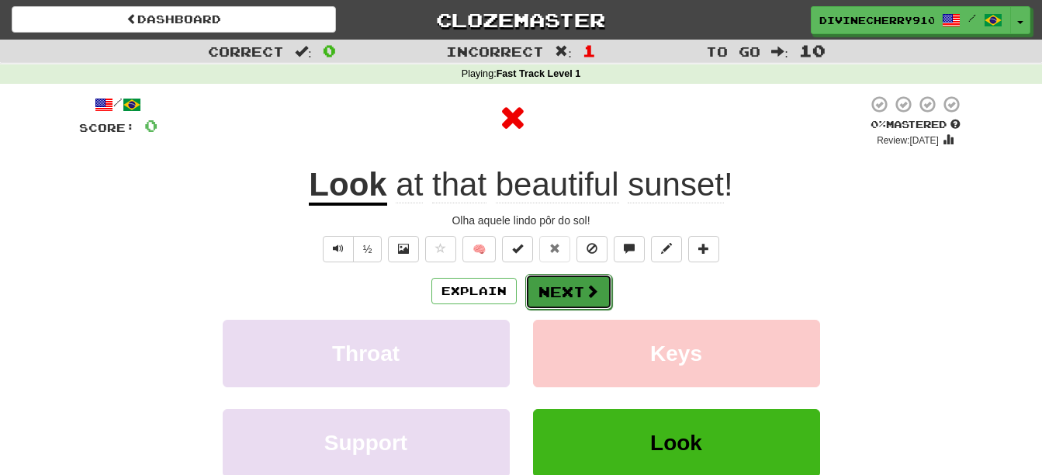
click at [574, 289] on button "Next" at bounding box center [568, 292] width 87 height 36
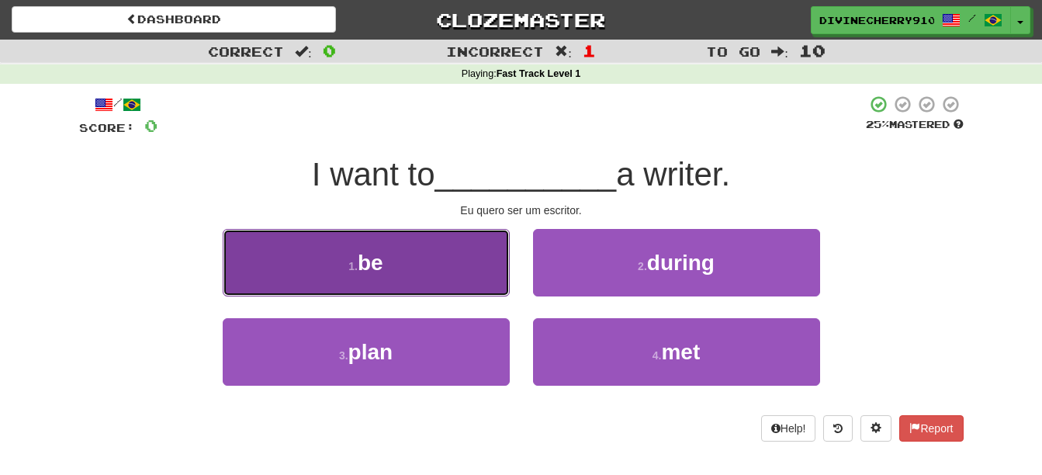
click at [361, 281] on button "1 . be" at bounding box center [366, 262] width 287 height 67
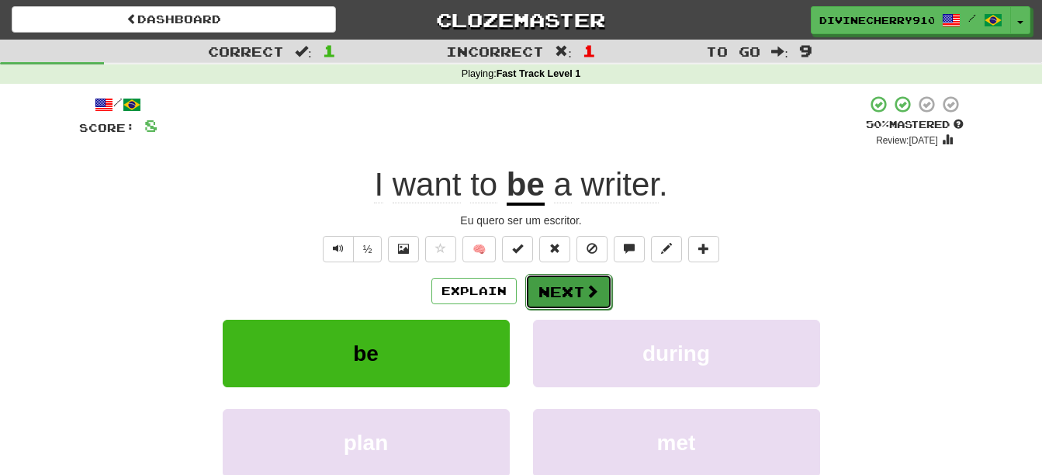
click at [596, 303] on button "Next" at bounding box center [568, 292] width 87 height 36
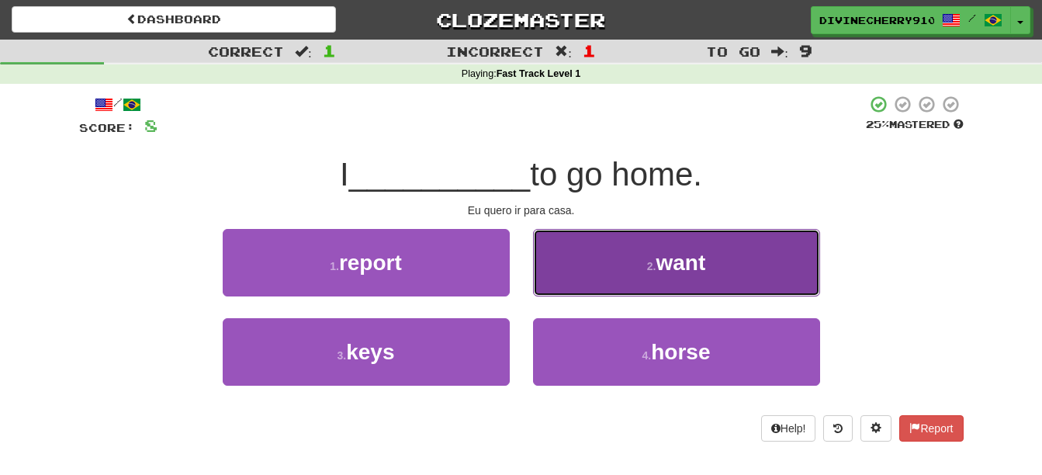
click at [626, 271] on button "2 . want" at bounding box center [676, 262] width 287 height 67
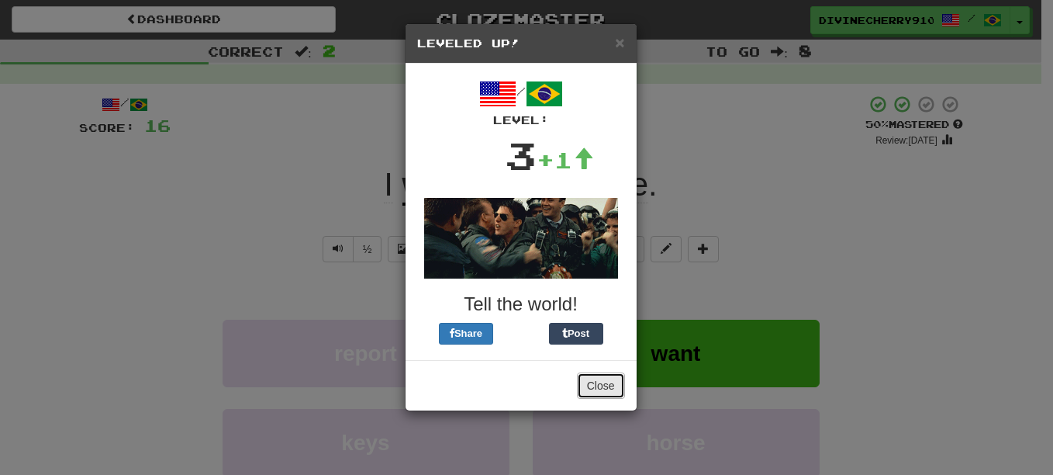
click at [605, 381] on button "Close" at bounding box center [601, 385] width 48 height 26
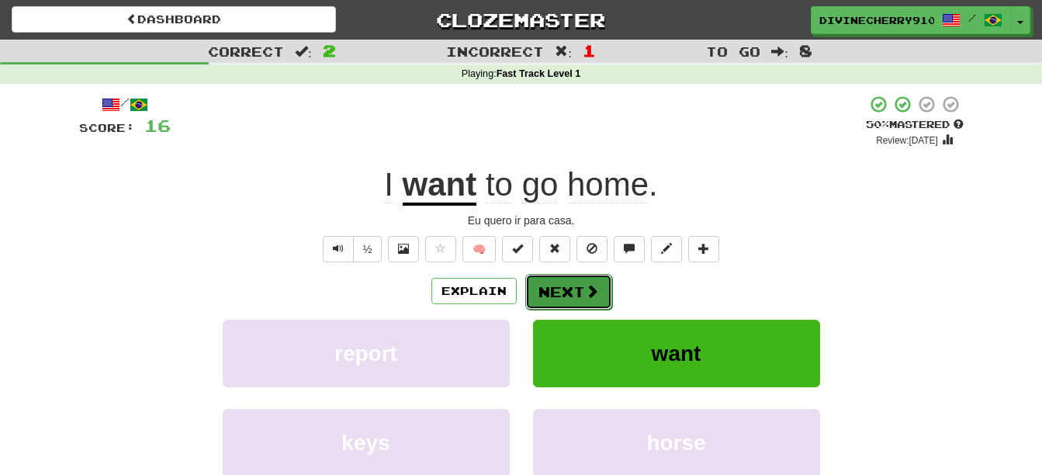
click at [581, 292] on button "Next" at bounding box center [568, 292] width 87 height 36
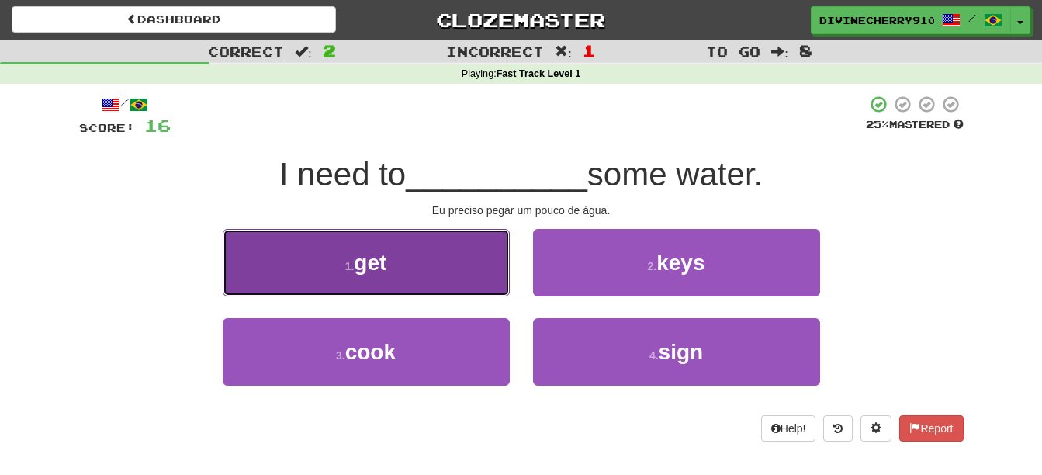
click at [451, 265] on button "1 . get" at bounding box center [366, 262] width 287 height 67
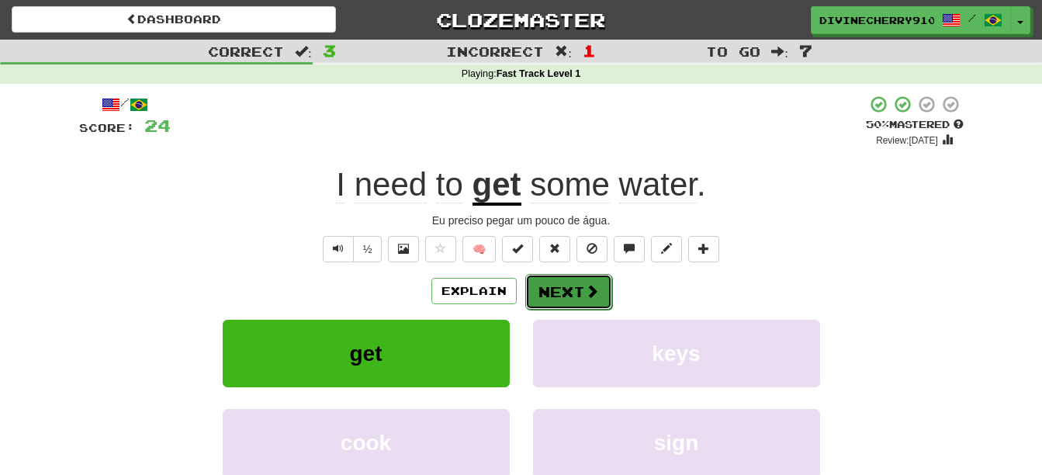
click at [590, 289] on span at bounding box center [592, 291] width 14 height 14
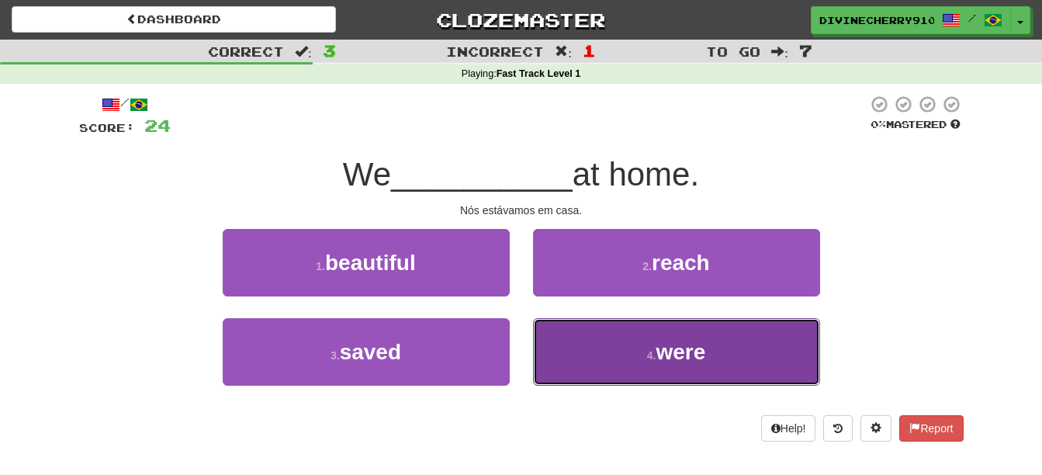
click at [641, 341] on button "4 . were" at bounding box center [676, 351] width 287 height 67
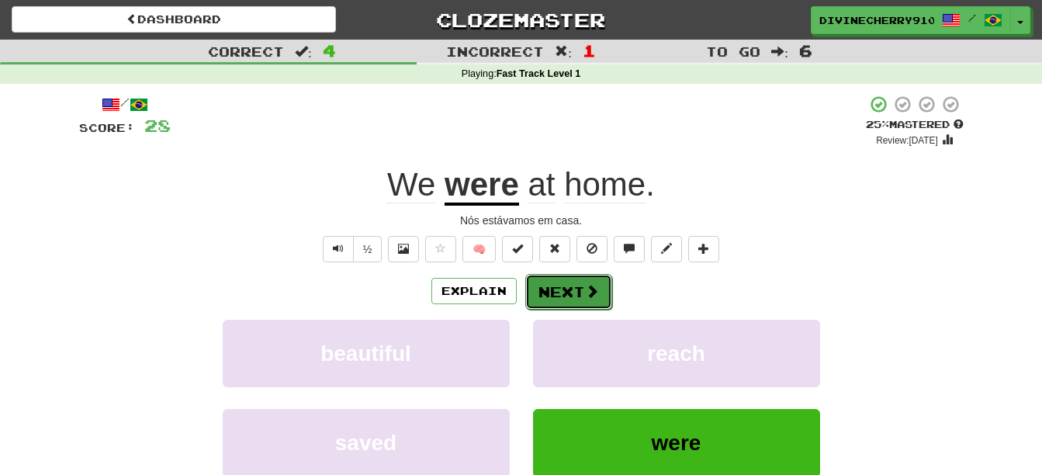
click at [579, 283] on button "Next" at bounding box center [568, 292] width 87 height 36
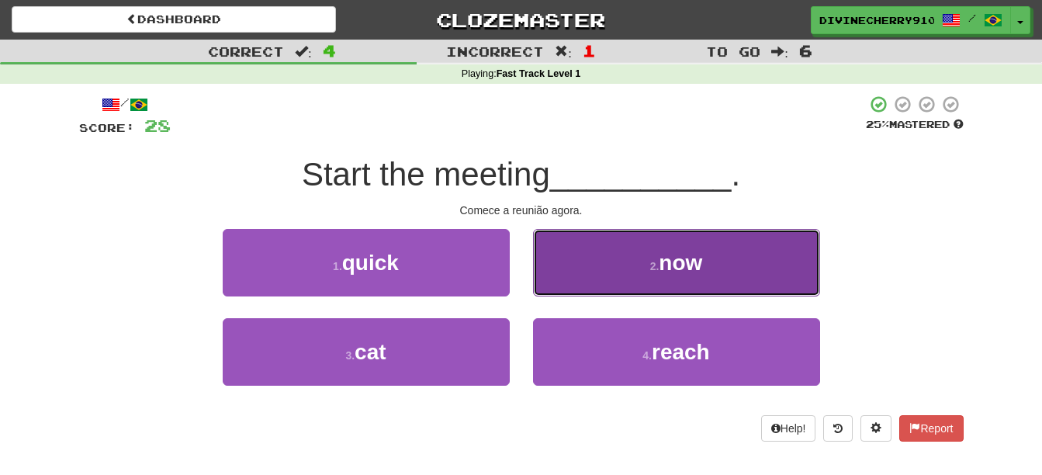
click at [613, 265] on button "2 . now" at bounding box center [676, 262] width 287 height 67
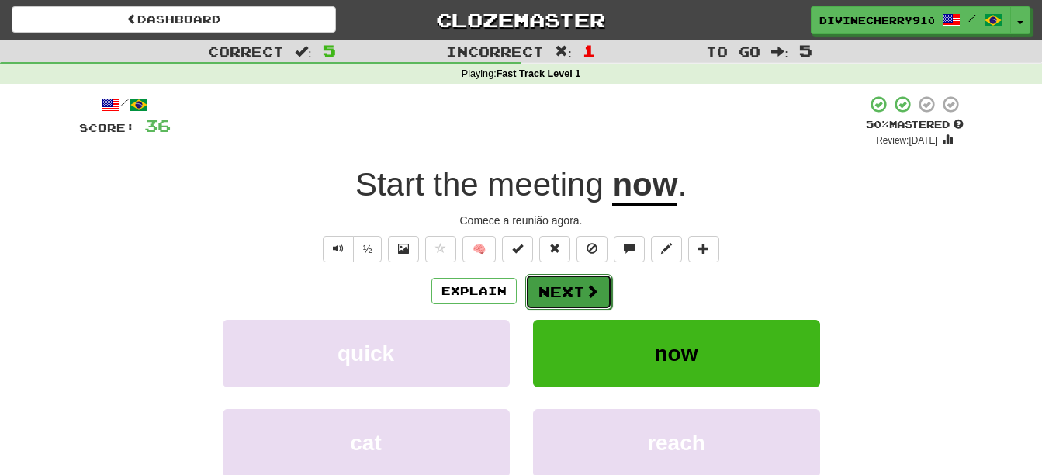
click at [575, 285] on button "Next" at bounding box center [568, 292] width 87 height 36
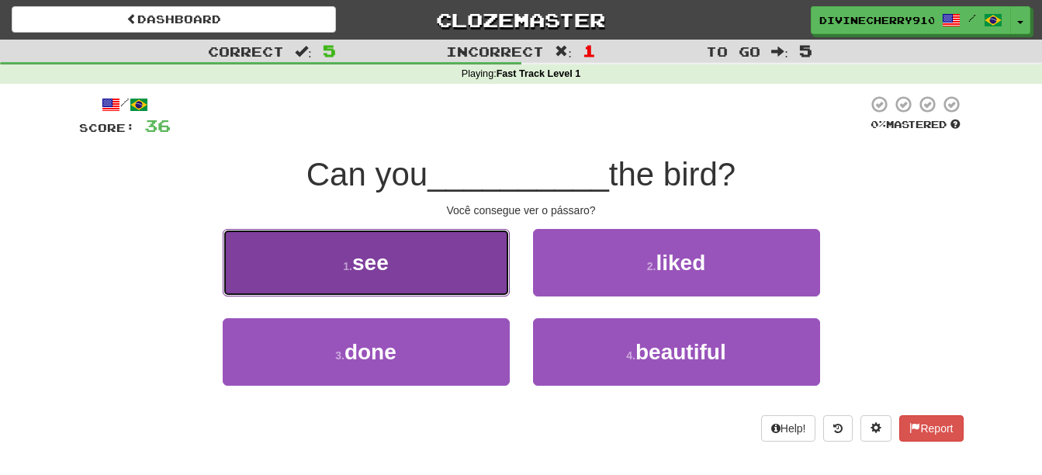
click at [429, 267] on button "1 . see" at bounding box center [366, 262] width 287 height 67
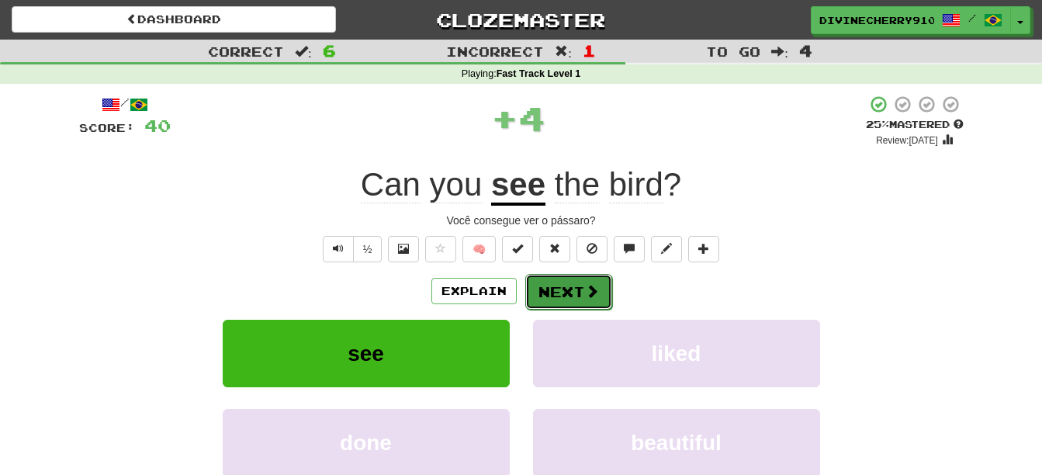
click at [564, 282] on button "Next" at bounding box center [568, 292] width 87 height 36
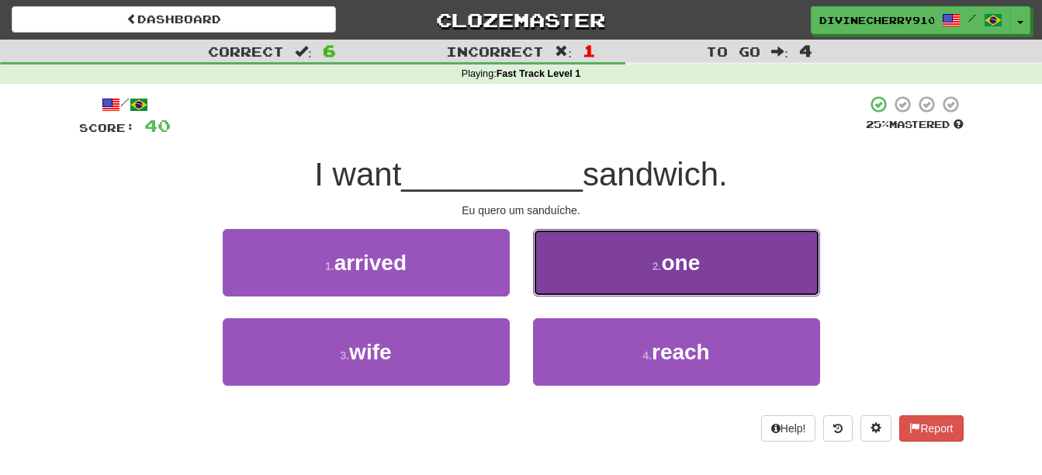
click at [590, 267] on button "2 . one" at bounding box center [676, 262] width 287 height 67
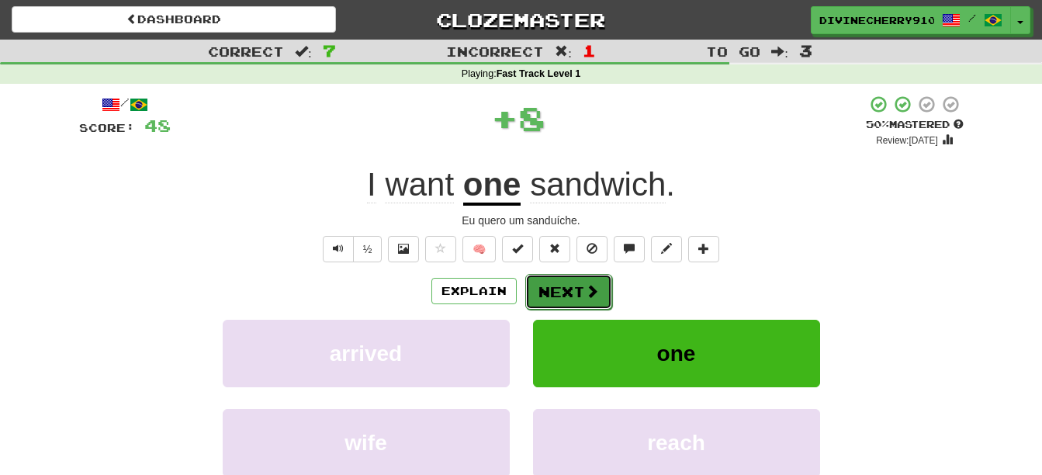
click at [582, 292] on button "Next" at bounding box center [568, 292] width 87 height 36
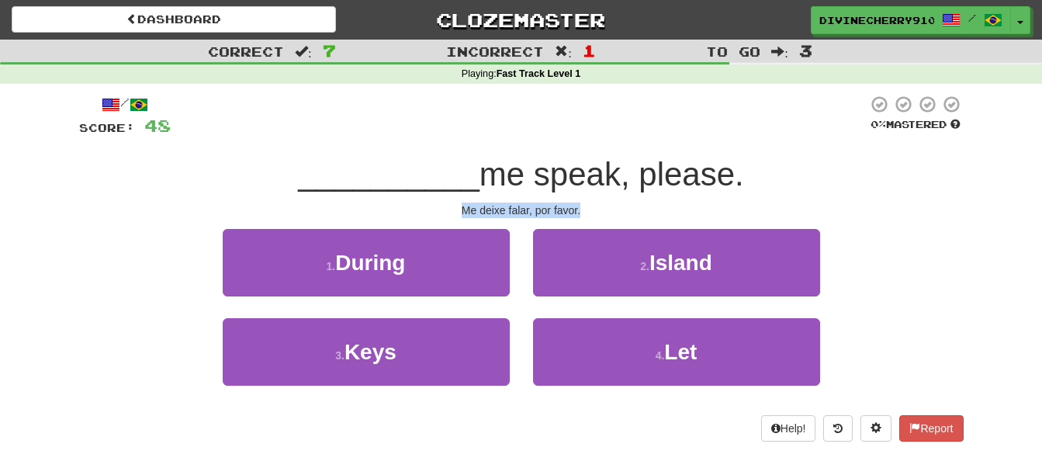
drag, startPoint x: 463, startPoint y: 203, endPoint x: 597, endPoint y: 206, distance: 134.2
click at [597, 206] on div "Me deixe falar, por favor." at bounding box center [521, 210] width 884 height 16
copy div "Me deixe falar, por favor."
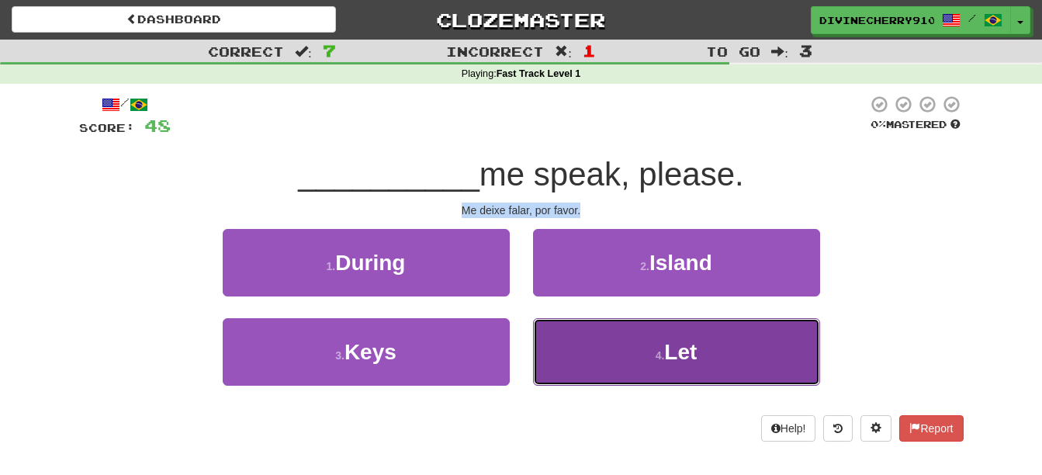
click at [675, 336] on button "4 . Let" at bounding box center [676, 351] width 287 height 67
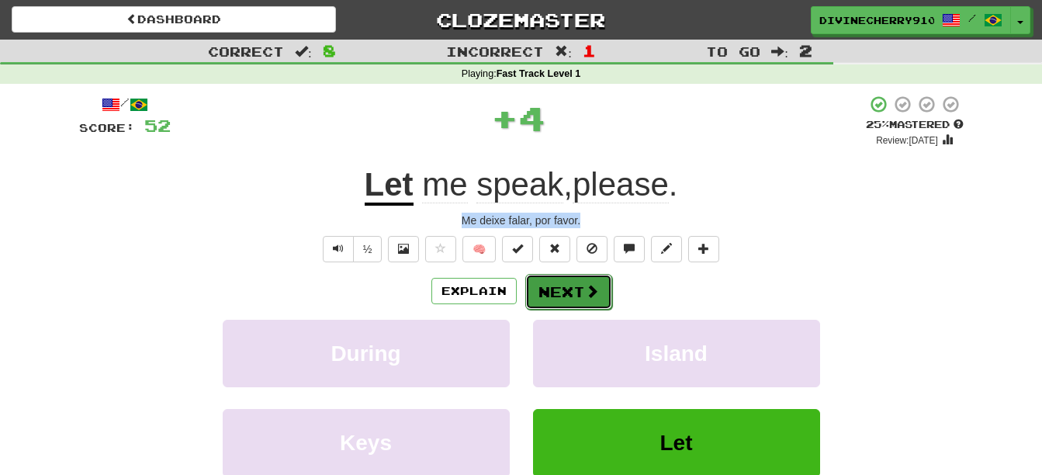
click at [587, 286] on span at bounding box center [592, 291] width 14 height 14
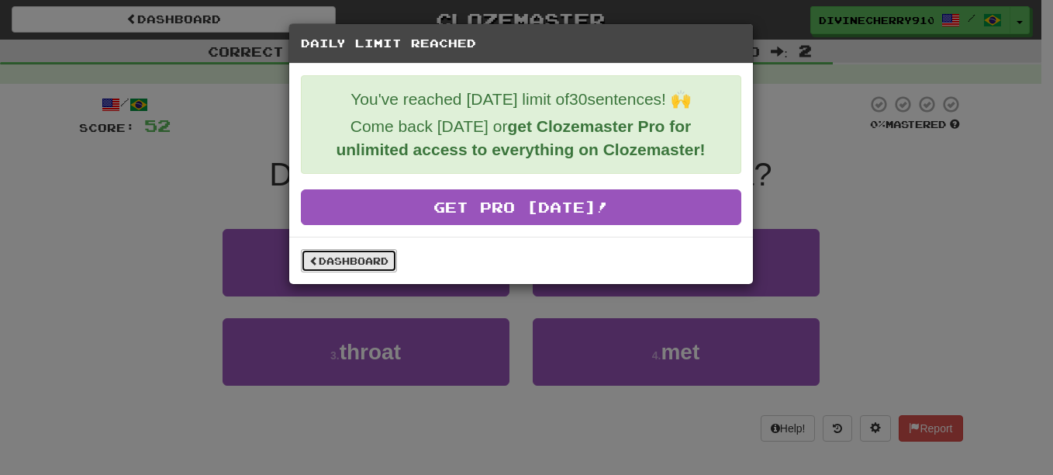
click at [388, 259] on link "Dashboard" at bounding box center [349, 260] width 96 height 23
